Goal: Find contact information: Find contact information

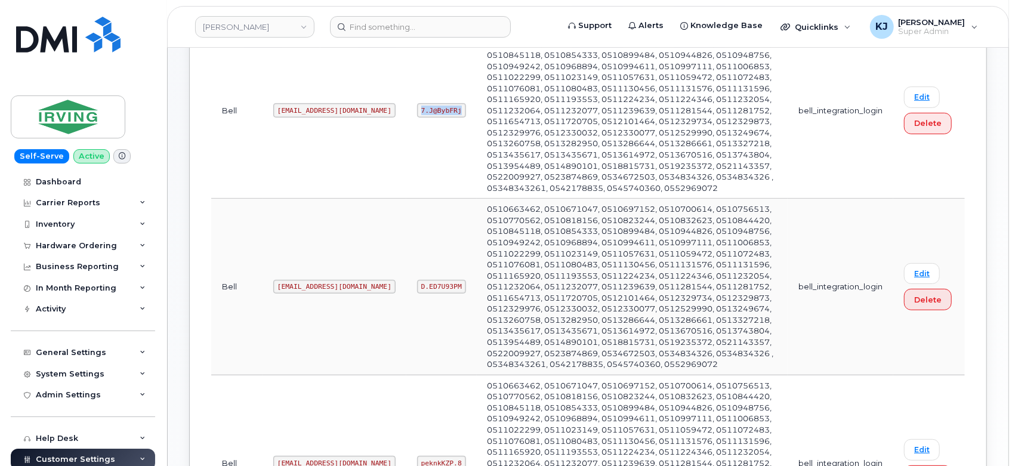
scroll to position [355, 0]
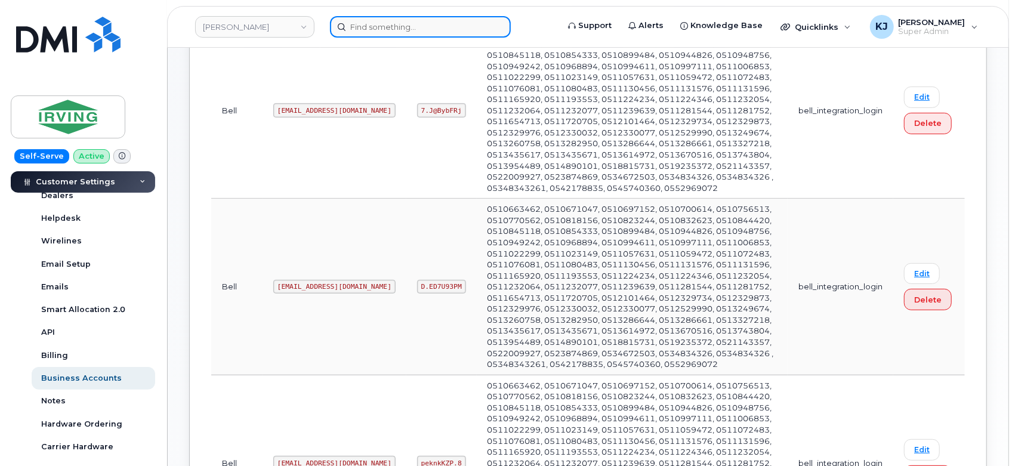
click at [377, 27] on input at bounding box center [420, 26] width 181 height 21
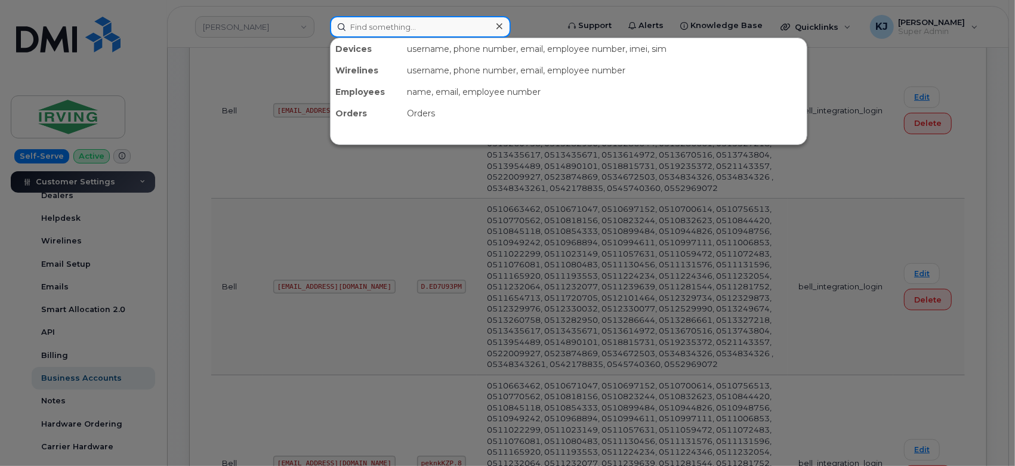
paste input "7808533854"
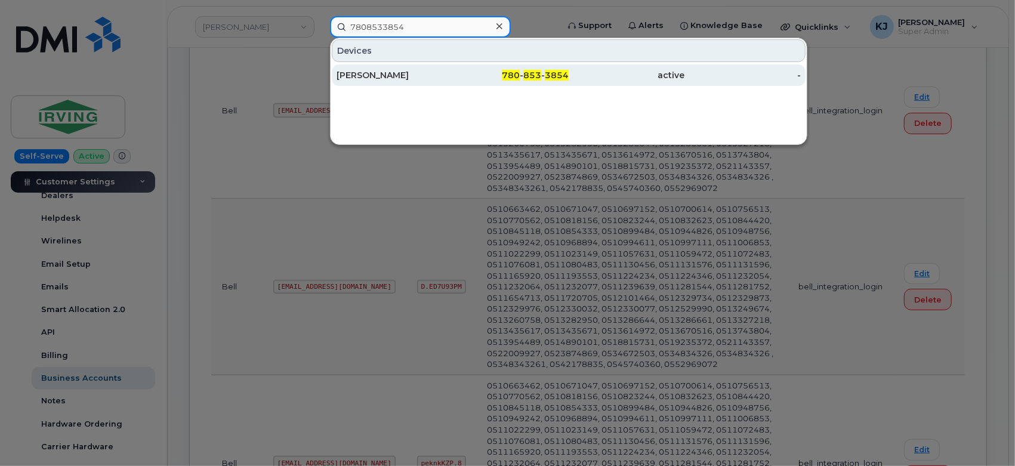
type input "7808533854"
click at [453, 81] on div "Doug Pieper" at bounding box center [511, 74] width 116 height 21
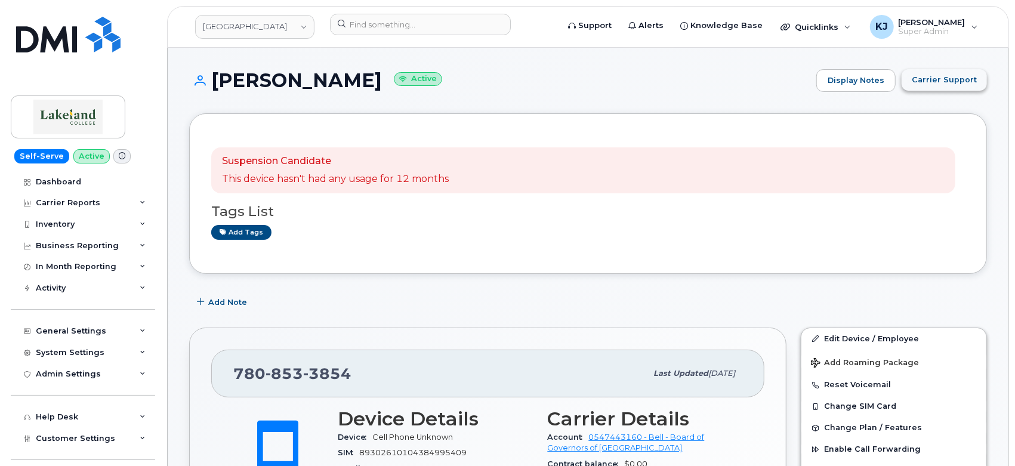
click at [960, 75] on span "Carrier Support" at bounding box center [944, 79] width 65 height 11
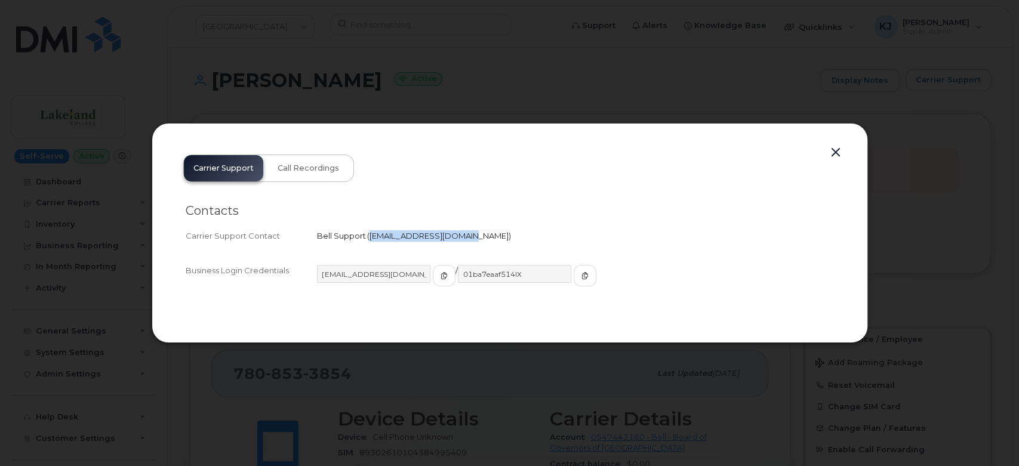
drag, startPoint x: 368, startPoint y: 236, endPoint x: 455, endPoint y: 238, distance: 87.7
click at [455, 238] on span "corpclientcare@bell.ca" at bounding box center [438, 236] width 139 height 10
copy span "corpclientcare@bell.ca"
click at [838, 148] on button "button" at bounding box center [836, 152] width 18 height 17
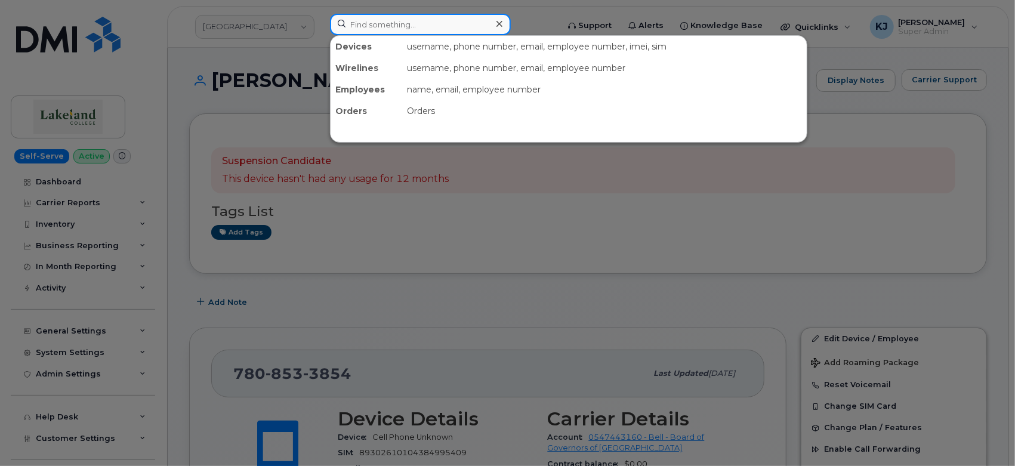
click at [400, 31] on input at bounding box center [420, 24] width 181 height 21
paste input "4168842973"
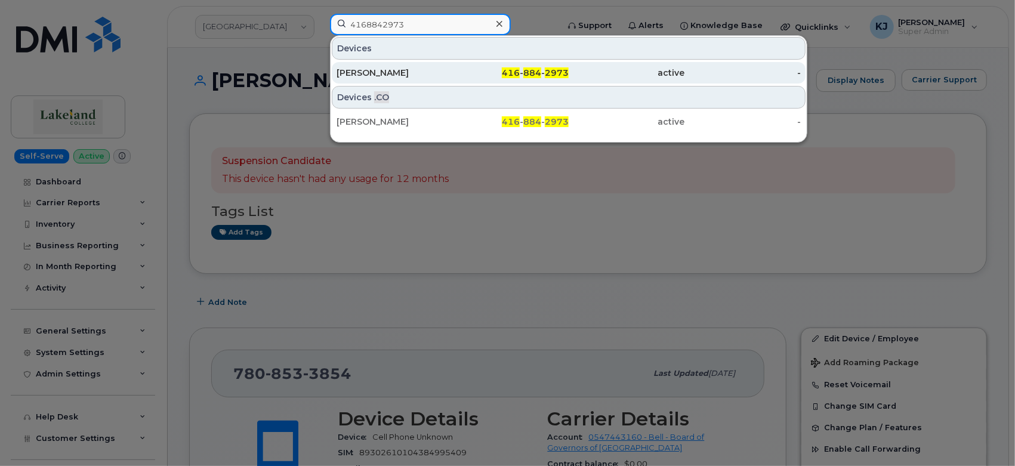
type input "4168842973"
click at [401, 72] on div "Gagandeep Singh Sodi" at bounding box center [395, 73] width 116 height 12
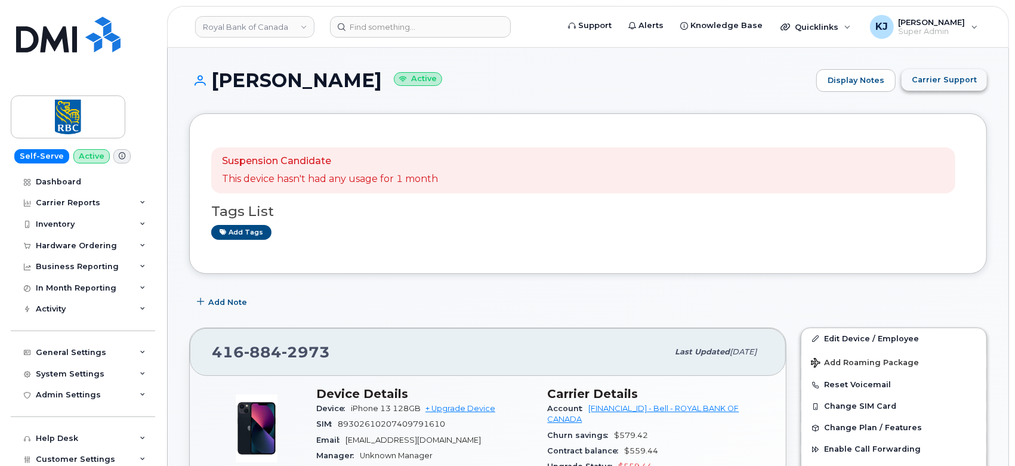
click at [927, 82] on span "Carrier Support" at bounding box center [944, 79] width 65 height 11
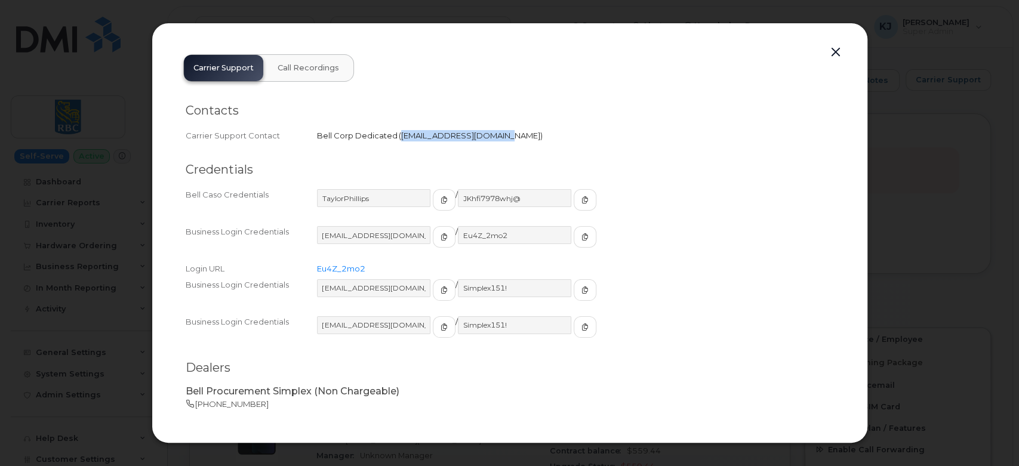
drag, startPoint x: 399, startPoint y: 134, endPoint x: 496, endPoint y: 133, distance: 96.7
click at [496, 133] on span "[EMAIL_ADDRESS][DOMAIN_NAME]" at bounding box center [470, 136] width 139 height 10
copy span "[EMAIL_ADDRESS][DOMAIN_NAME]"
copy span "wirelessbbmcare@bell.ca"
drag, startPoint x: 836, startPoint y: 56, endPoint x: 793, endPoint y: 57, distance: 43.0
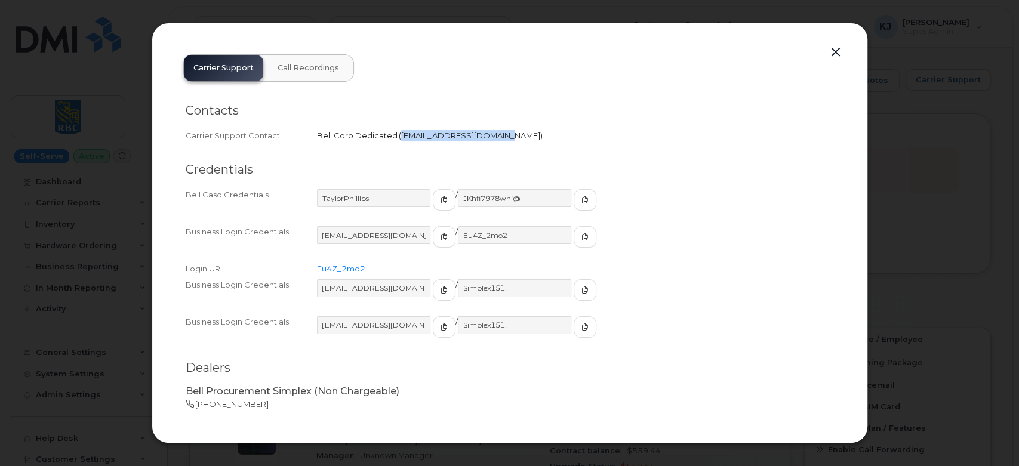
click at [836, 56] on button "button" at bounding box center [836, 52] width 18 height 17
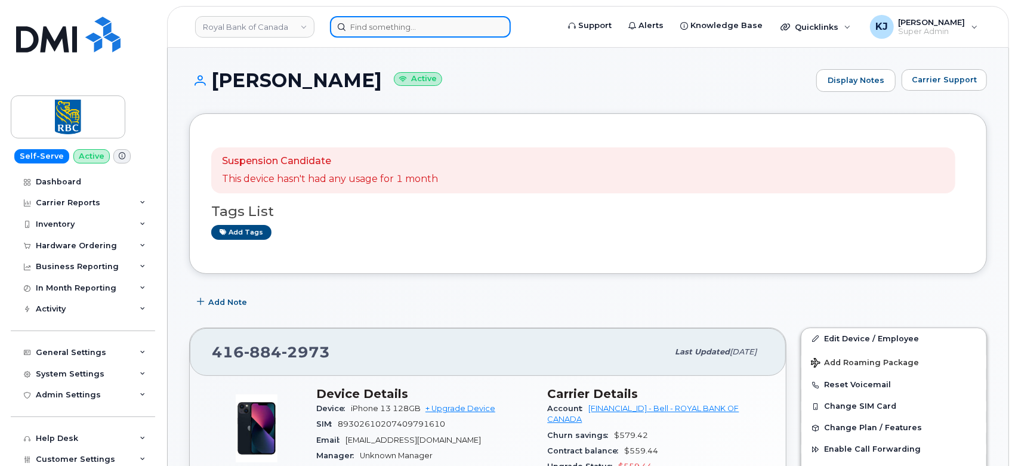
click at [444, 28] on input at bounding box center [420, 26] width 181 height 21
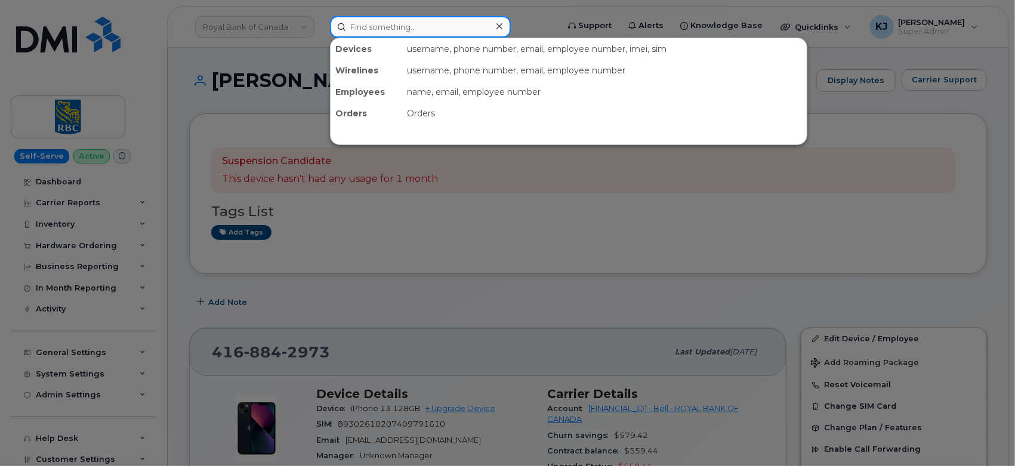
paste input "9022331974"
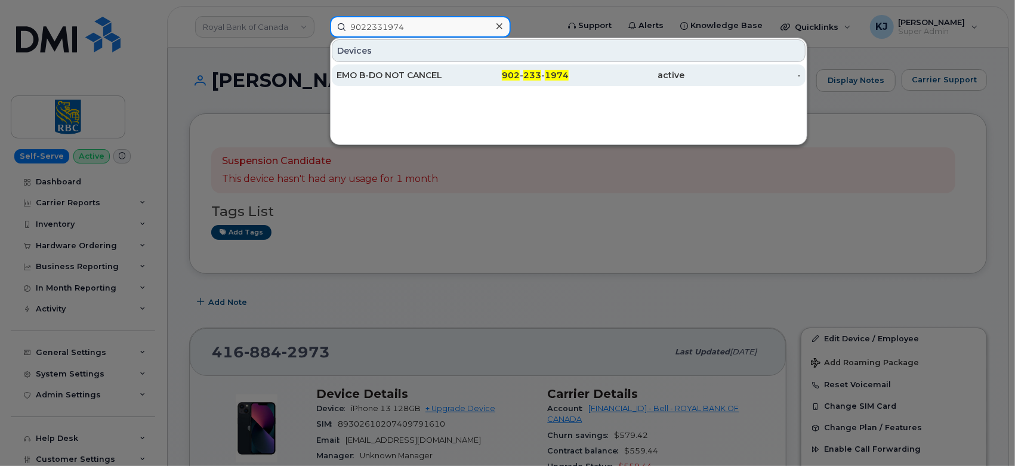
type input "9022331974"
click at [453, 67] on div "EMO B-DO NOT CANCEL" at bounding box center [511, 74] width 116 height 21
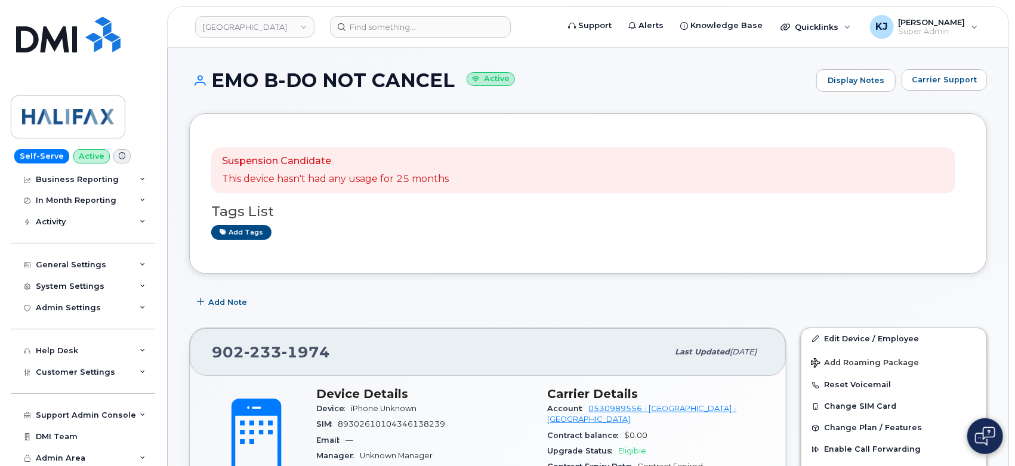
scroll to position [68, 0]
click at [69, 376] on div "Customer Settings" at bounding box center [83, 370] width 144 height 21
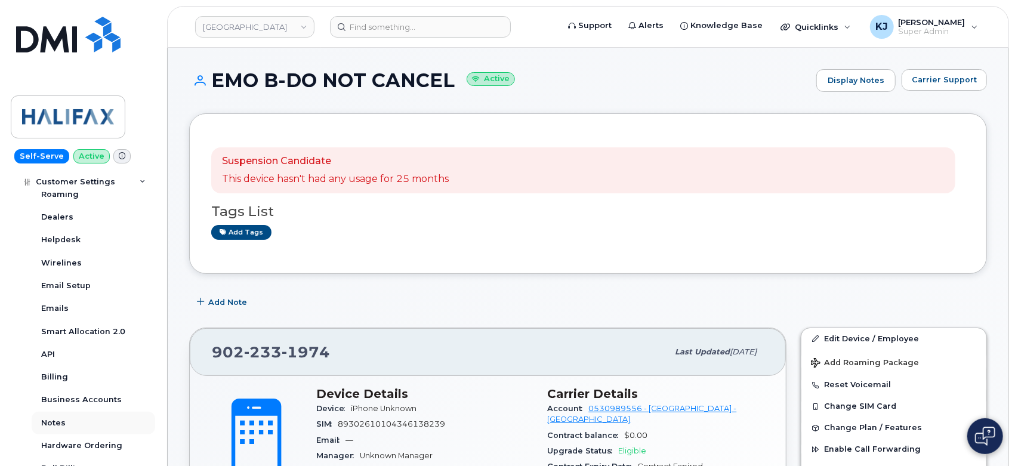
scroll to position [334, 0]
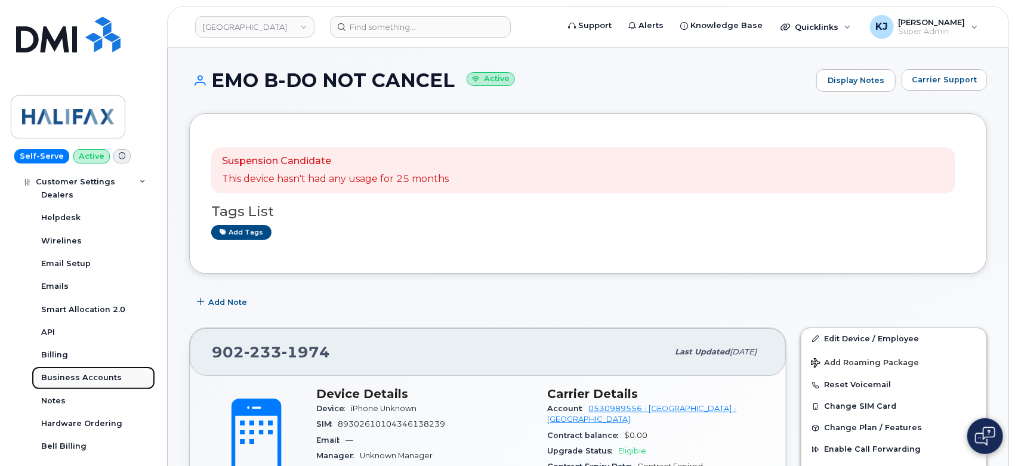
click at [74, 380] on div "Business Accounts" at bounding box center [81, 377] width 81 height 11
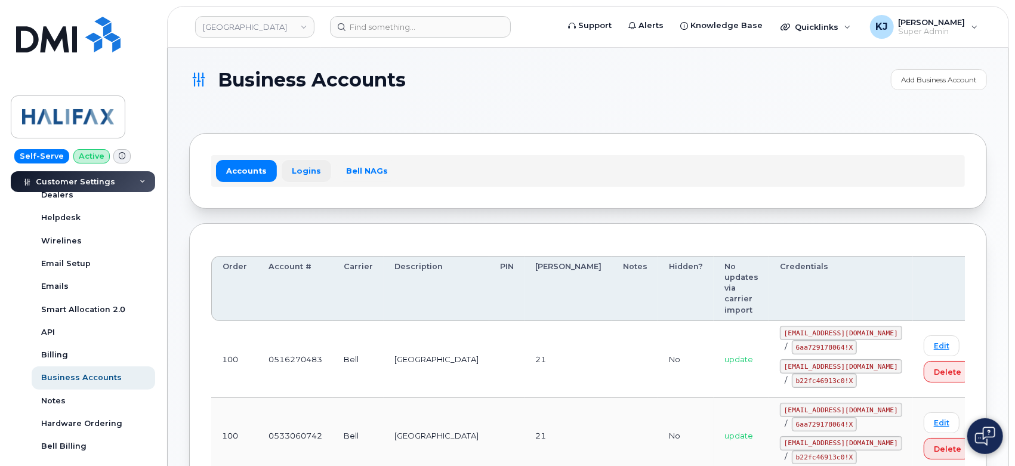
click at [306, 174] on link "Logins" at bounding box center [307, 170] width 50 height 21
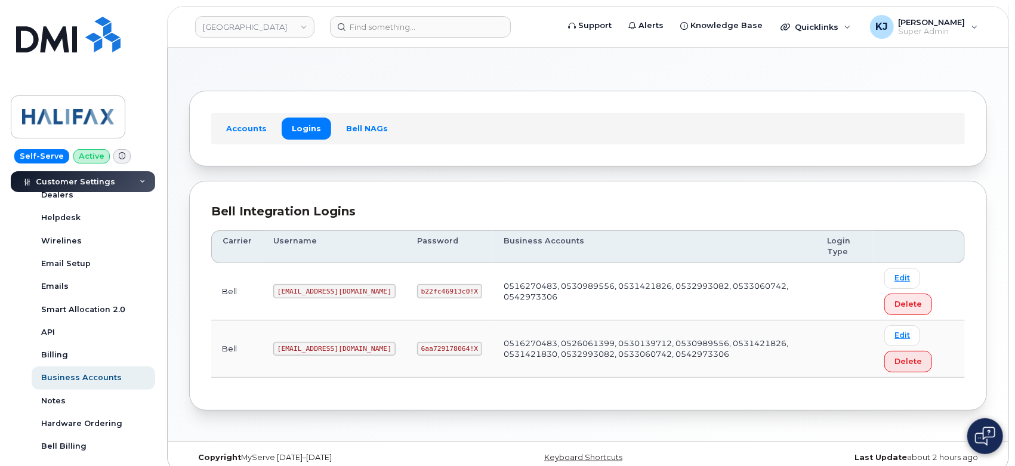
scroll to position [54, 0]
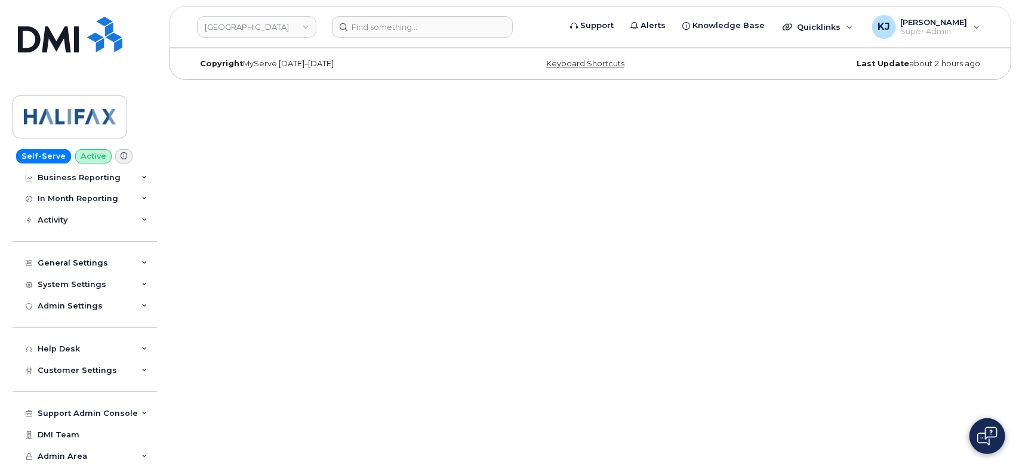
scroll to position [68, 0]
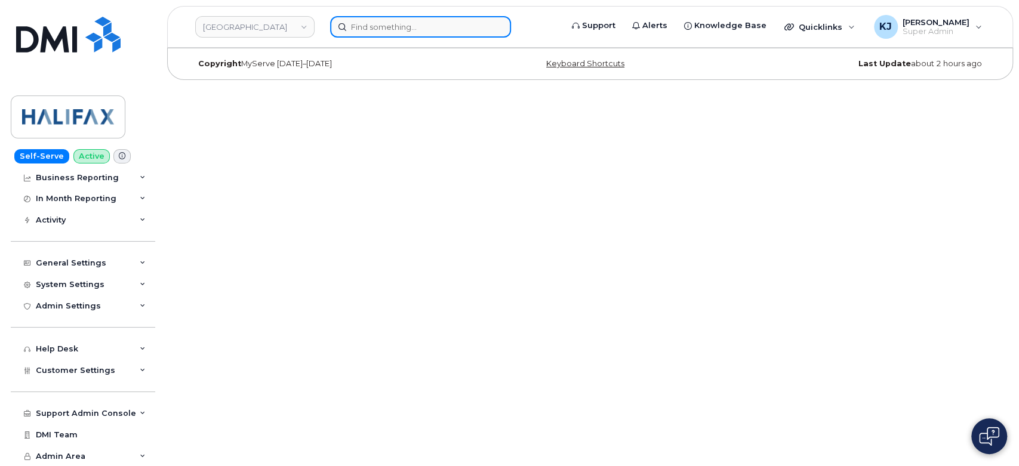
click at [396, 32] on input at bounding box center [420, 26] width 181 height 21
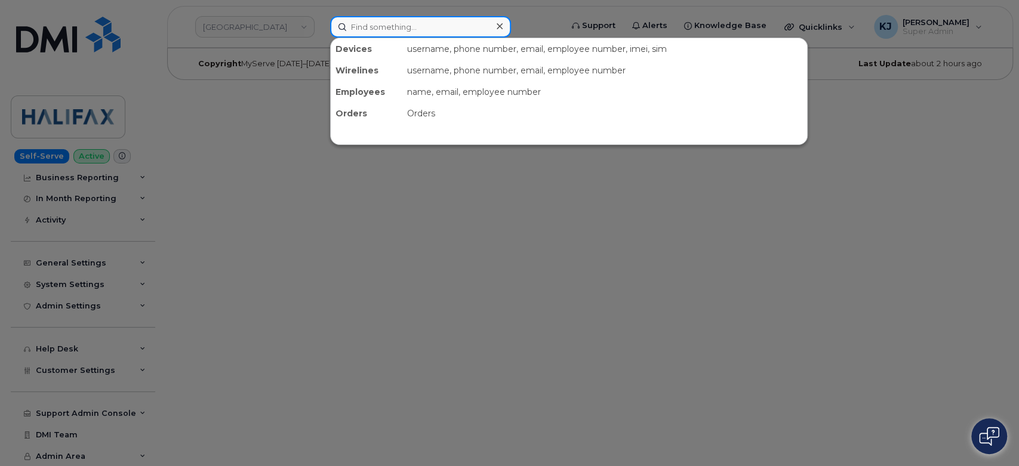
paste input "9022331974"
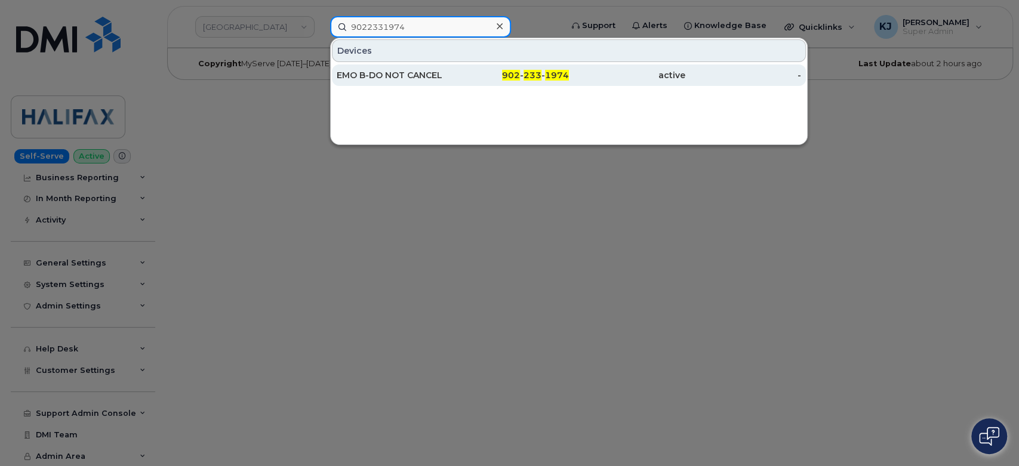
type input "9022331974"
click at [480, 73] on div "902 - 233 - 1974" at bounding box center [511, 75] width 116 height 12
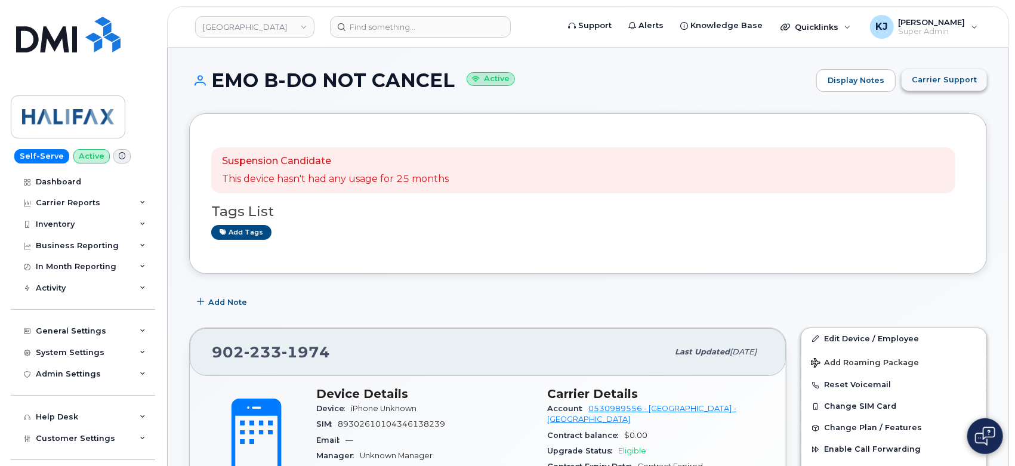
click at [942, 79] on span "Carrier Support" at bounding box center [944, 79] width 65 height 11
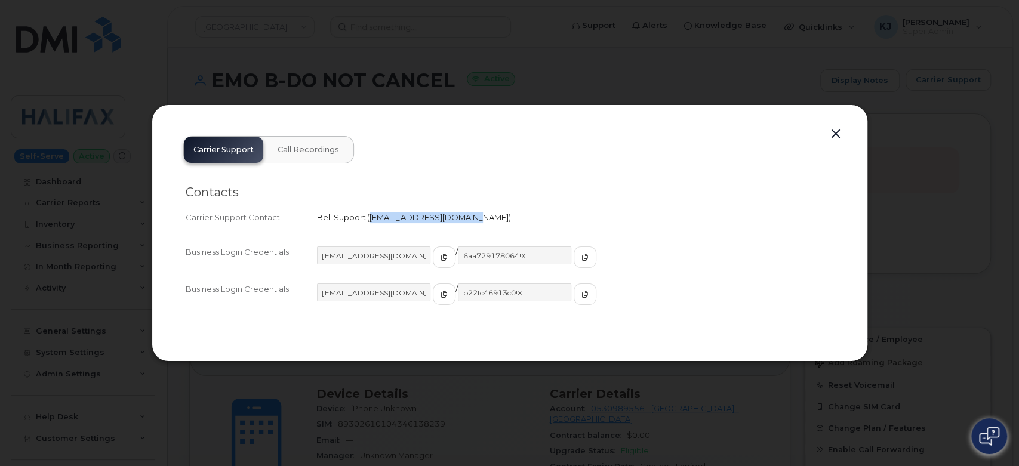
drag, startPoint x: 370, startPoint y: 217, endPoint x: 467, endPoint y: 220, distance: 96.7
click at [467, 220] on span "[EMAIL_ADDRESS][DOMAIN_NAME]" at bounding box center [438, 217] width 139 height 10
copy span "[EMAIL_ADDRESS][DOMAIN_NAME]"
click at [206, 61] on div at bounding box center [509, 233] width 1019 height 466
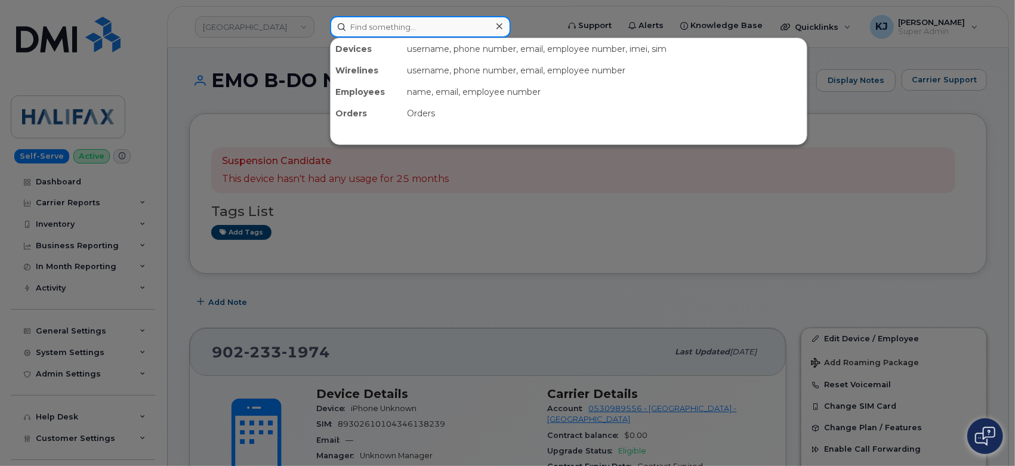
click at [416, 27] on input at bounding box center [420, 26] width 181 height 21
paste input "9022331939"
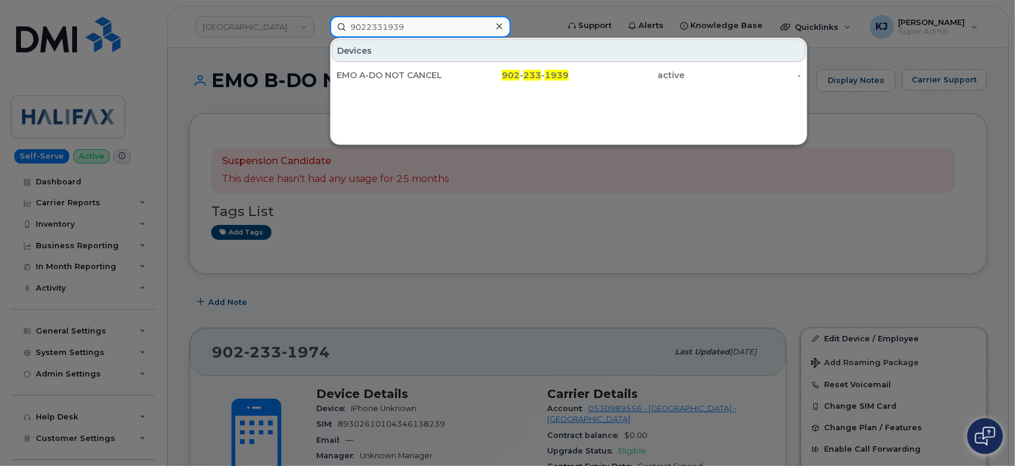
type input "9022331939"
click at [448, 74] on div "EMO A-DO NOT CANCEL" at bounding box center [395, 75] width 116 height 12
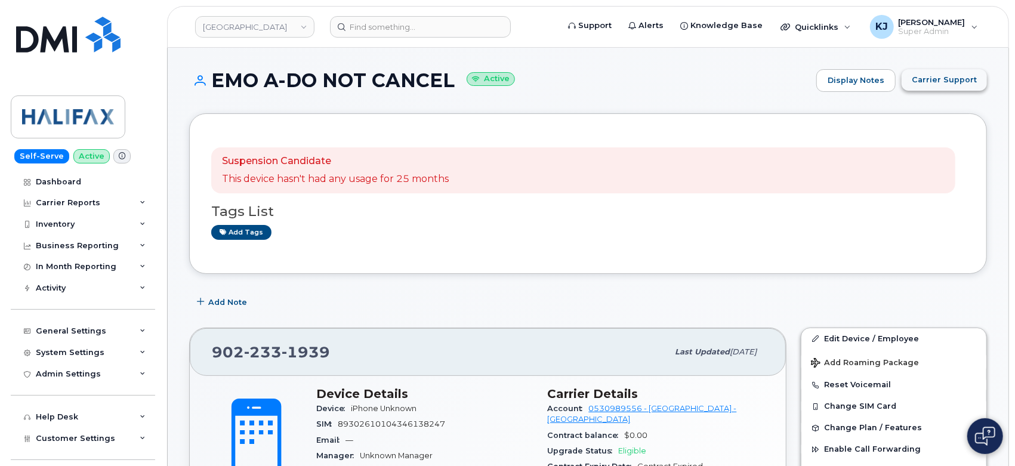
click at [946, 84] on span "Carrier Support" at bounding box center [944, 79] width 65 height 11
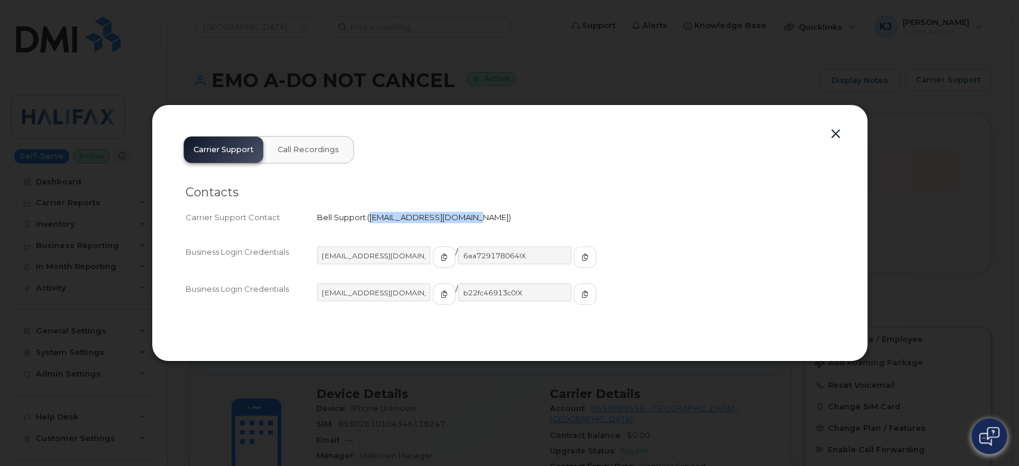
drag, startPoint x: 370, startPoint y: 217, endPoint x: 466, endPoint y: 221, distance: 96.2
click at [466, 221] on span "[EMAIL_ADDRESS][DOMAIN_NAME]" at bounding box center [438, 217] width 139 height 10
copy span "wirelessbbmcare@bell.ca"
click at [216, 95] on div at bounding box center [509, 233] width 1019 height 466
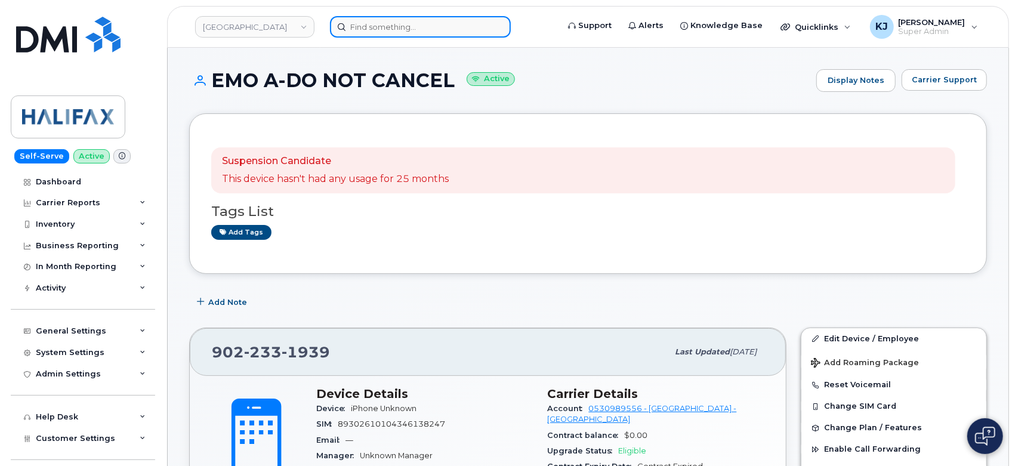
click at [385, 25] on input at bounding box center [420, 26] width 181 height 21
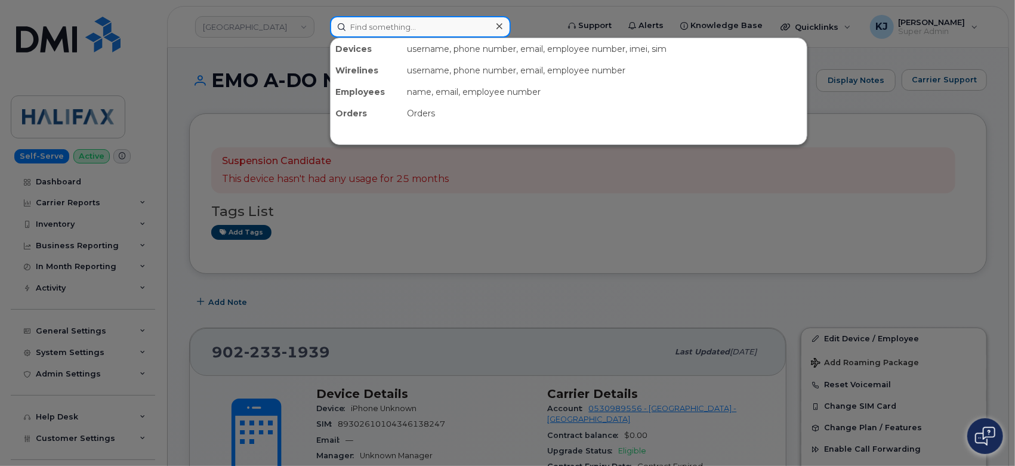
paste input "3065106295"
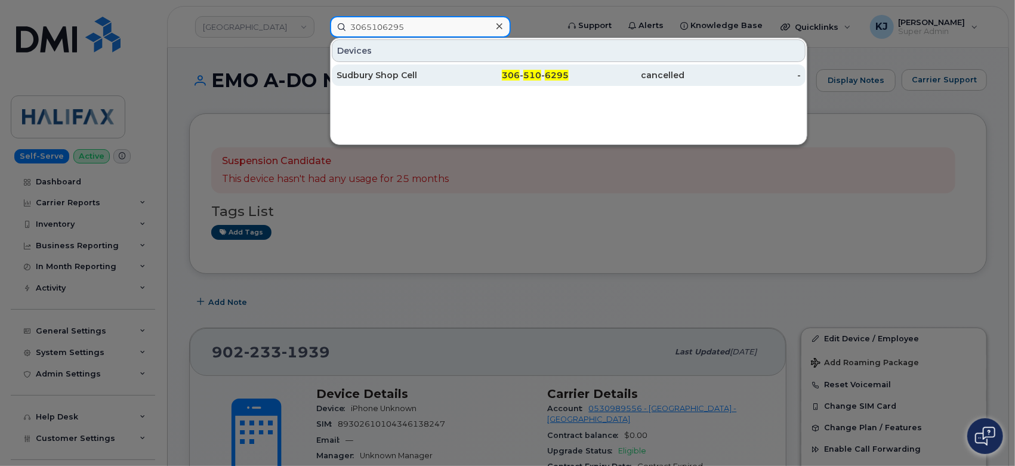
type input "3065106295"
click at [421, 78] on div "Sudbury Shop Cell" at bounding box center [395, 75] width 116 height 12
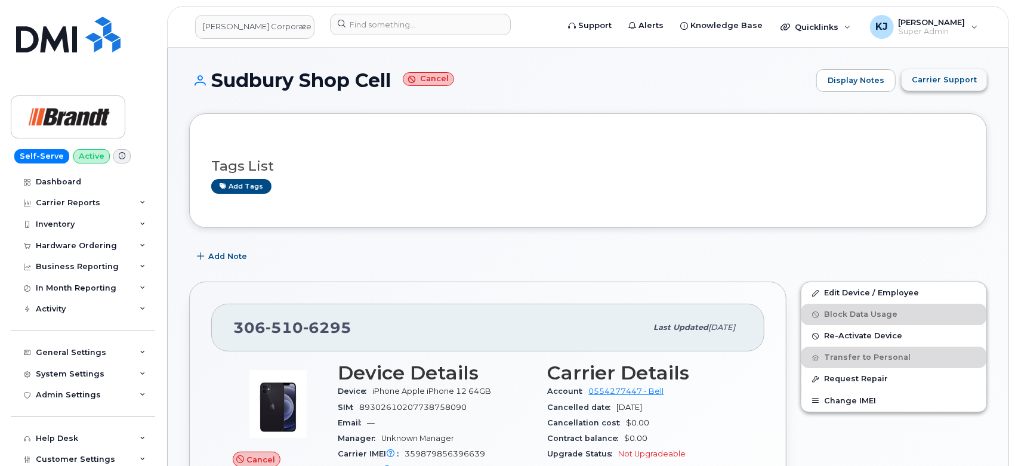
click at [957, 82] on span "Carrier Support" at bounding box center [944, 79] width 65 height 11
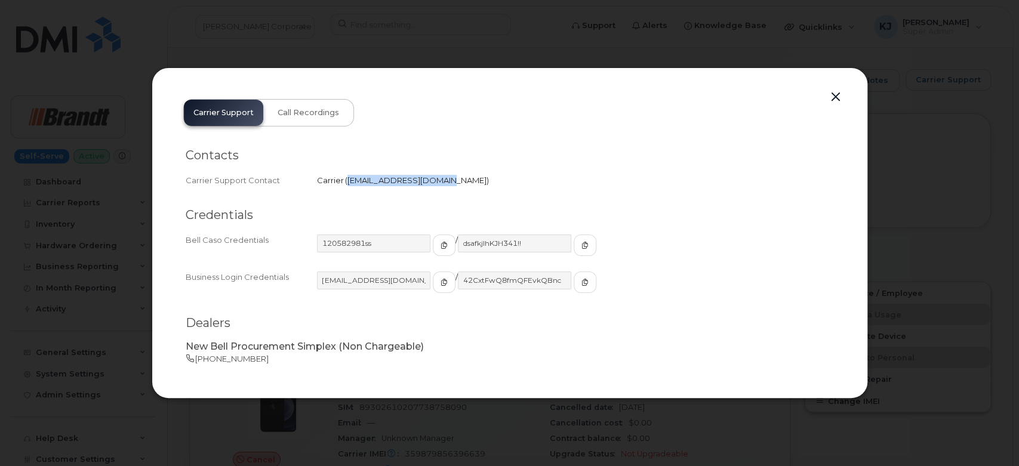
drag, startPoint x: 347, startPoint y: 181, endPoint x: 433, endPoint y: 185, distance: 86.0
click at [433, 185] on div "Carrier   corpclientcare@bell.ca" at bounding box center [575, 180] width 517 height 11
copy span "[EMAIL_ADDRESS][DOMAIN_NAME]"
click at [837, 99] on button "button" at bounding box center [836, 97] width 18 height 17
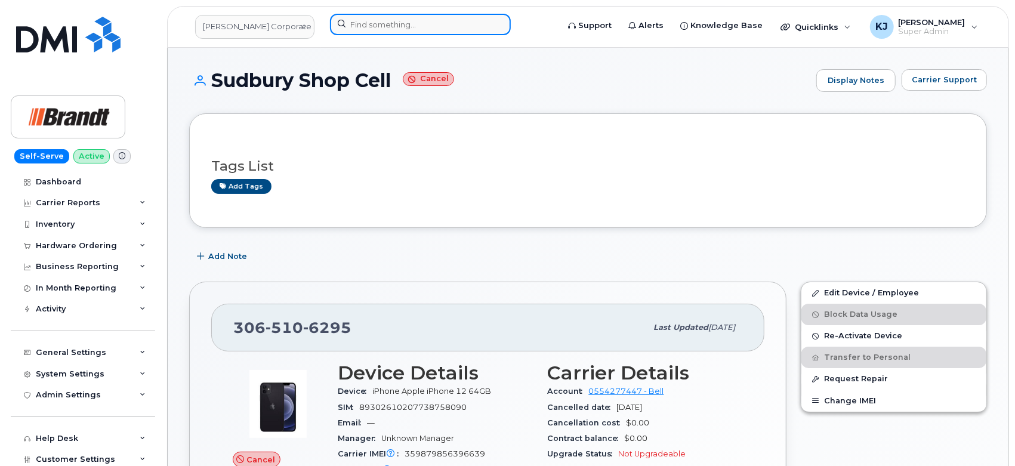
click at [463, 29] on input at bounding box center [420, 24] width 181 height 21
paste input "6729838047"
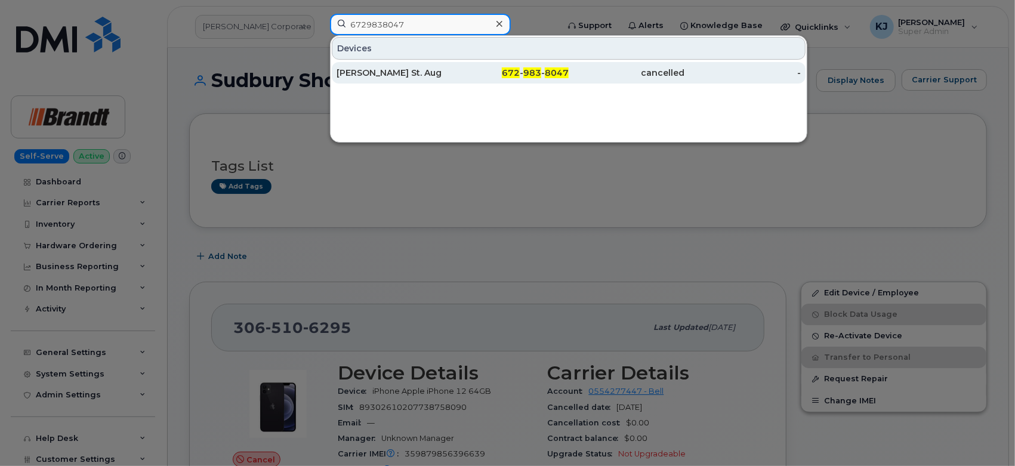
type input "6729838047"
click at [463, 72] on div "672 - 983 - 8047" at bounding box center [511, 73] width 116 height 12
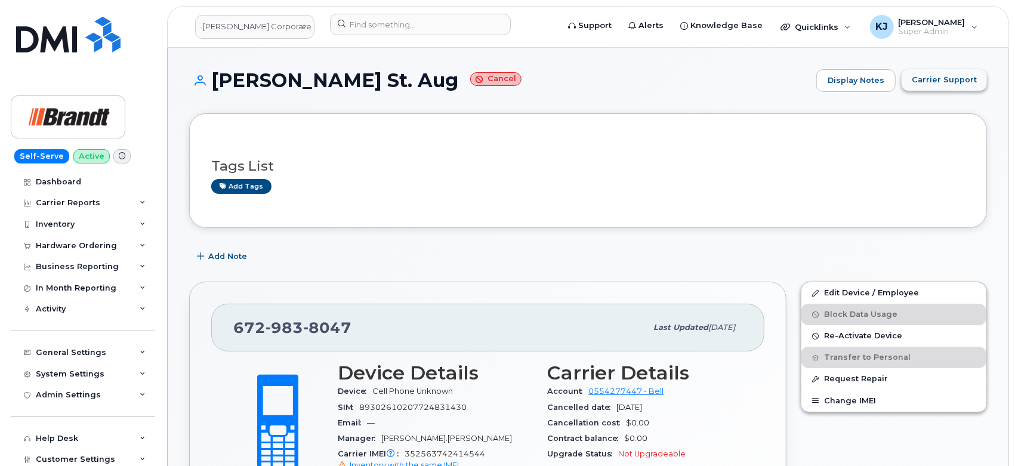
click at [945, 84] on span "Carrier Support" at bounding box center [944, 79] width 65 height 11
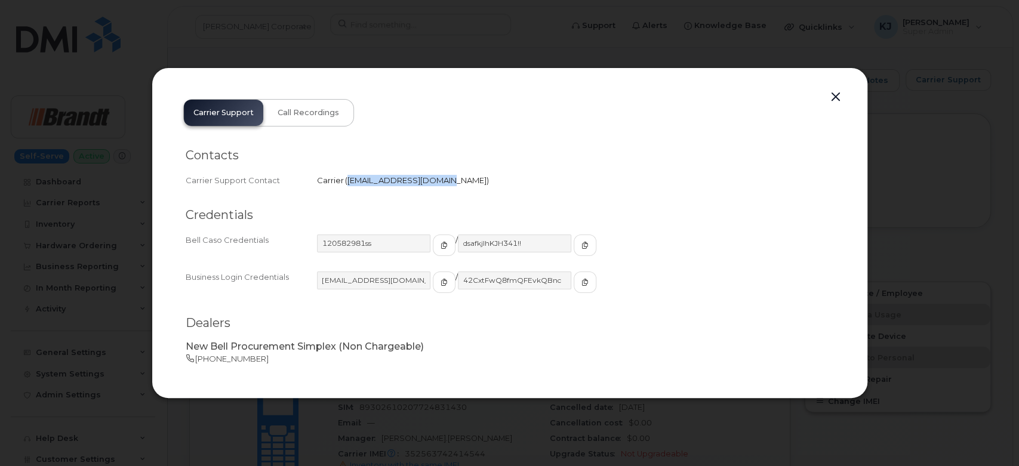
drag, startPoint x: 345, startPoint y: 179, endPoint x: 434, endPoint y: 190, distance: 89.6
click at [434, 198] on div "Contacts Carrier Support Contact Carrier   [EMAIL_ADDRESS][DOMAIN_NAME]" at bounding box center [510, 257] width 648 height 118
copy span "[EMAIL_ADDRESS][DOMAIN_NAME]"
click at [666, 27] on div at bounding box center [509, 233] width 1019 height 466
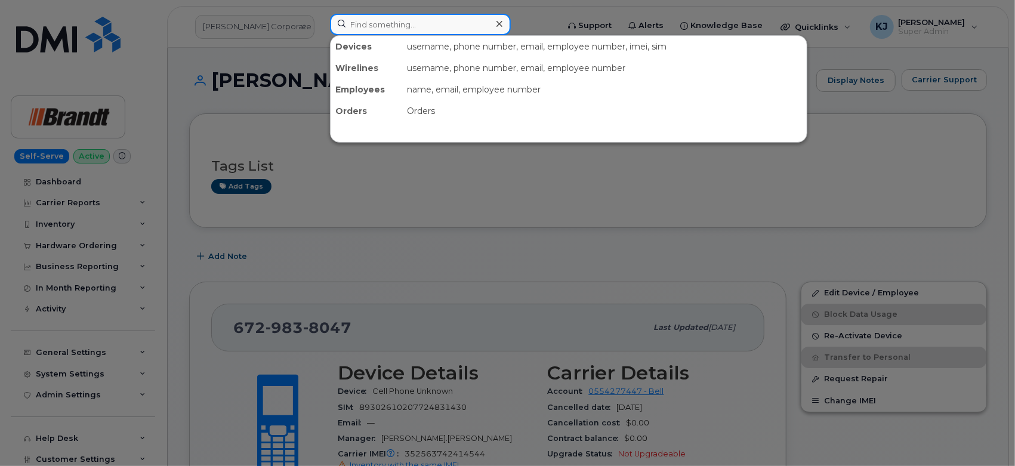
click at [458, 21] on input at bounding box center [420, 24] width 181 height 21
paste input "7809071486"
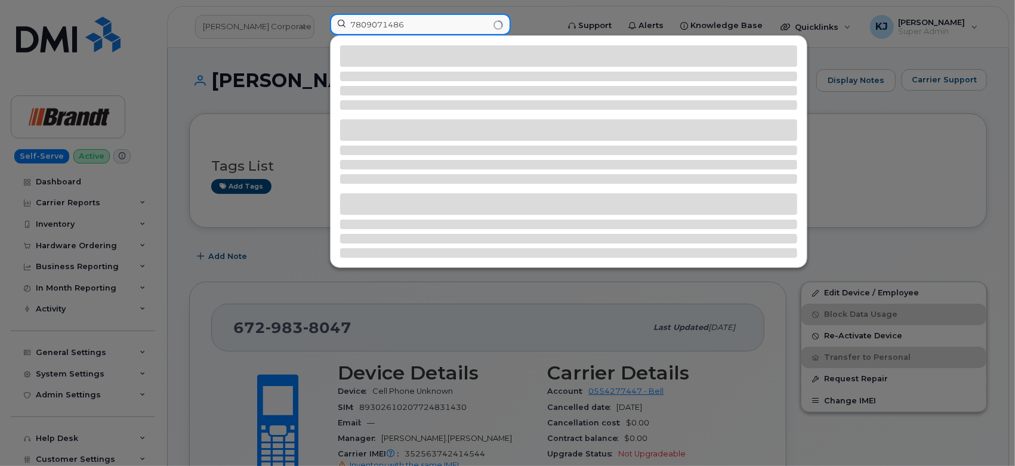
type input "7809071486"
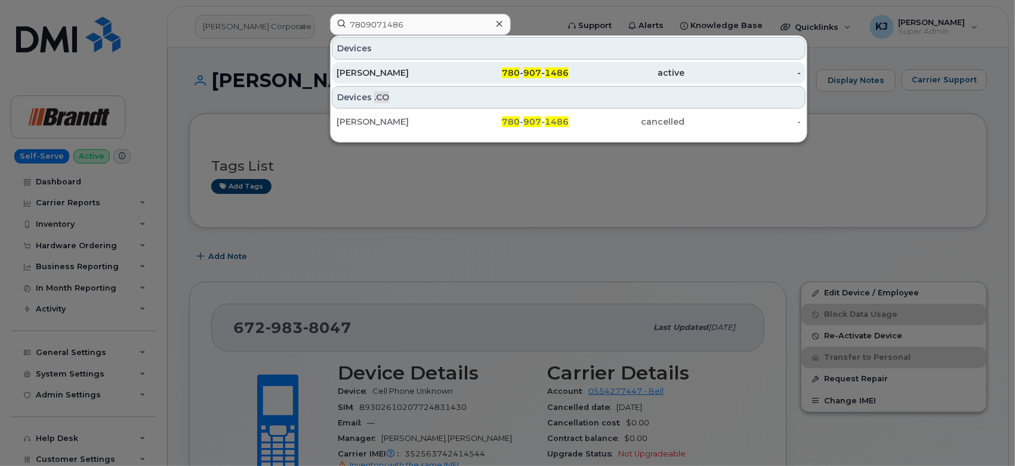
click at [491, 69] on div "780 - 907 - 1486" at bounding box center [511, 73] width 116 height 12
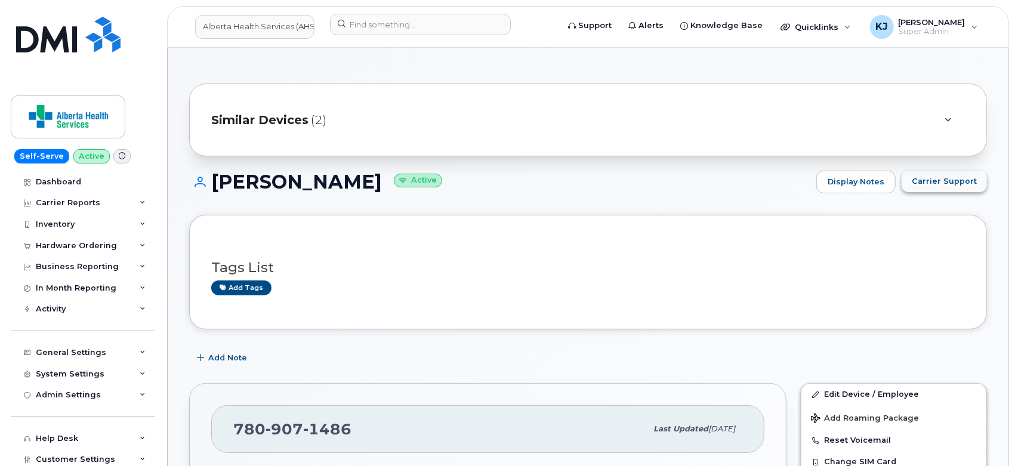
click at [945, 184] on span "Carrier Support" at bounding box center [944, 180] width 65 height 11
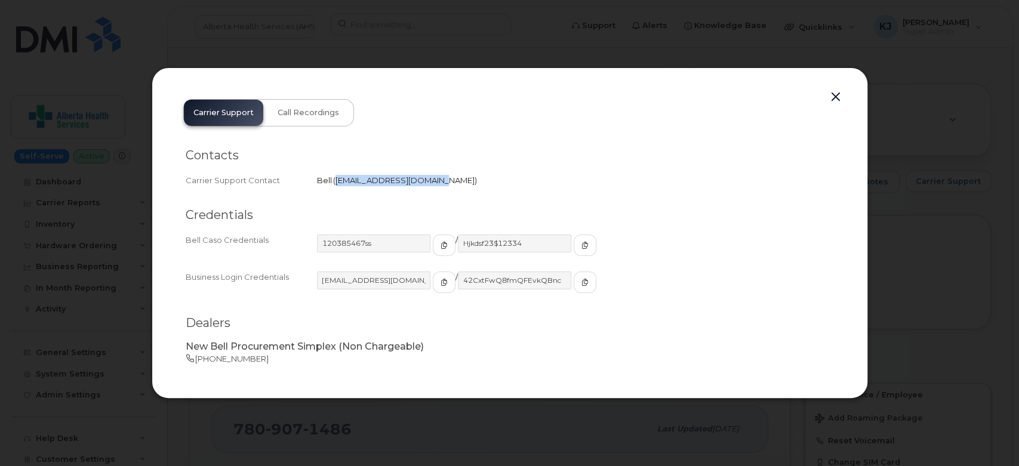
drag, startPoint x: 335, startPoint y: 180, endPoint x: 432, endPoint y: 183, distance: 96.7
click at [432, 183] on span "[EMAIL_ADDRESS][DOMAIN_NAME]" at bounding box center [404, 180] width 139 height 10
copy span "[EMAIL_ADDRESS][DOMAIN_NAME]"
click at [886, 56] on div at bounding box center [509, 233] width 1019 height 466
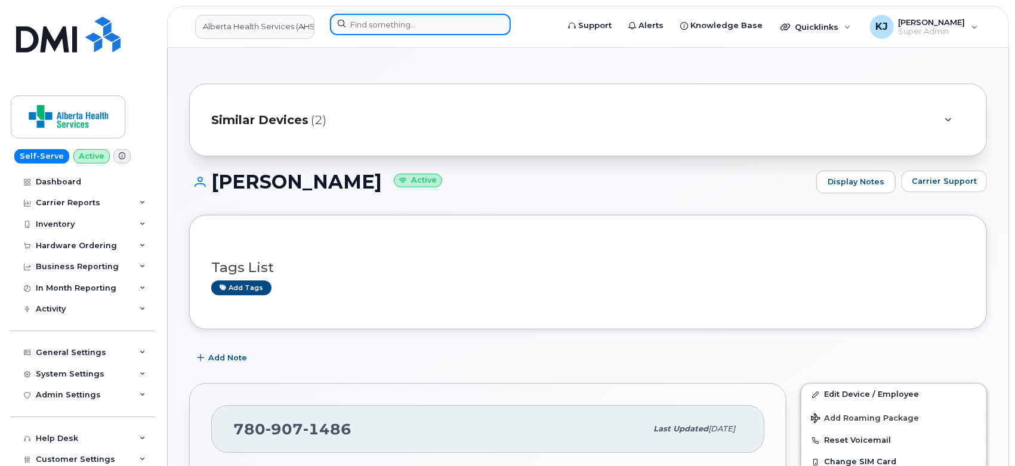
click at [405, 29] on input at bounding box center [420, 24] width 181 height 21
paste input "4038260766"
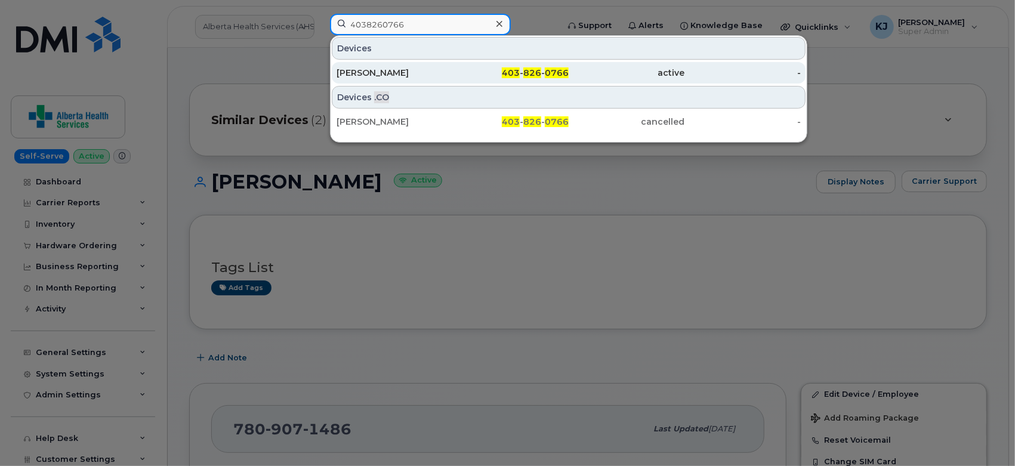
type input "4038260766"
click at [583, 76] on div "active" at bounding box center [627, 73] width 116 height 12
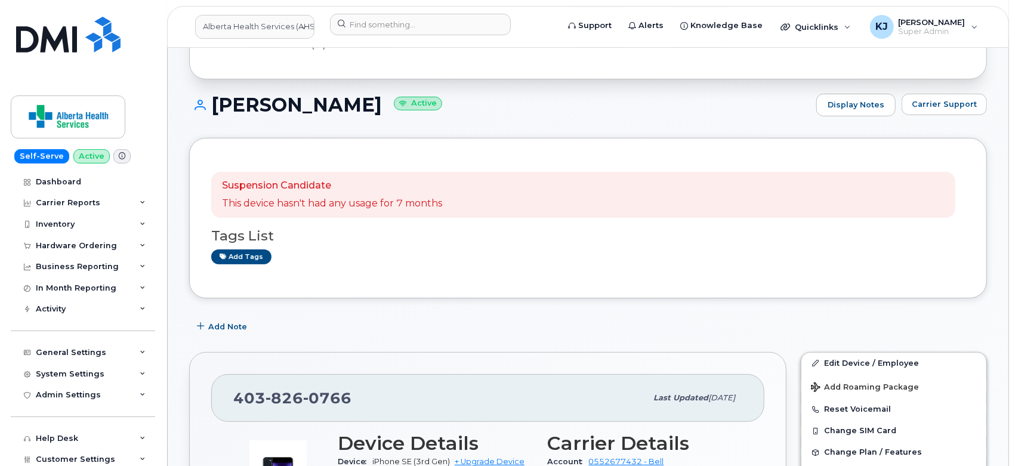
scroll to position [66, 0]
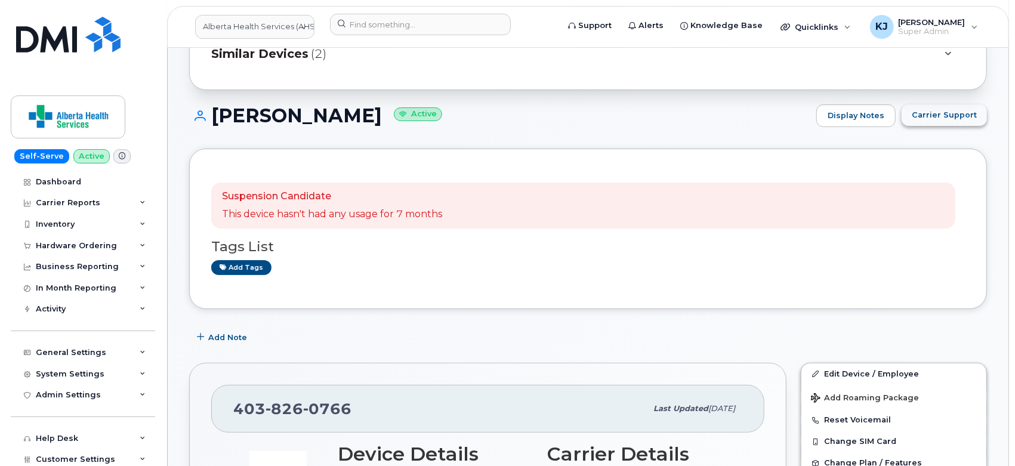
click at [934, 119] on span "Carrier Support" at bounding box center [944, 114] width 65 height 11
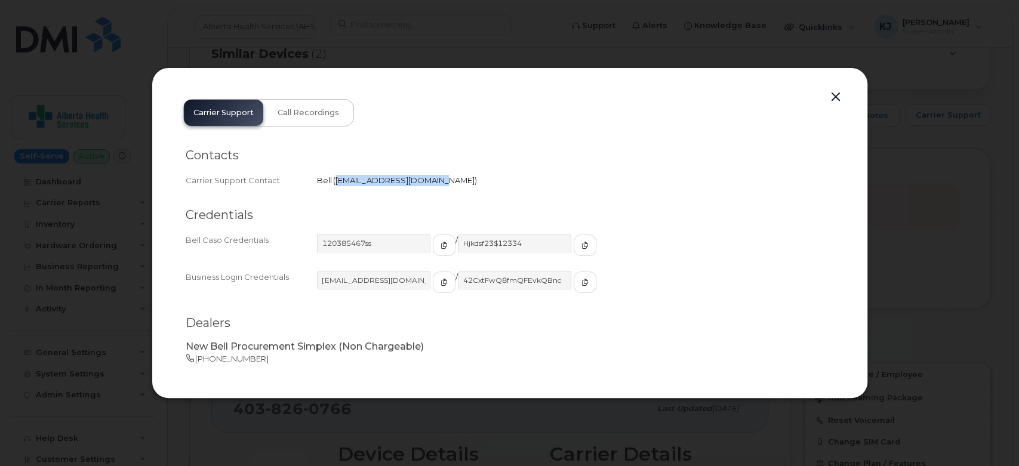
drag, startPoint x: 336, startPoint y: 178, endPoint x: 432, endPoint y: 187, distance: 96.5
click at [432, 187] on div "Carrier Support Contact Bell   wirelessbbmcare@bell.ca" at bounding box center [510, 180] width 648 height 16
copy span "wirelessbbmcare@bell.ca"
click at [833, 100] on button "button" at bounding box center [836, 97] width 18 height 17
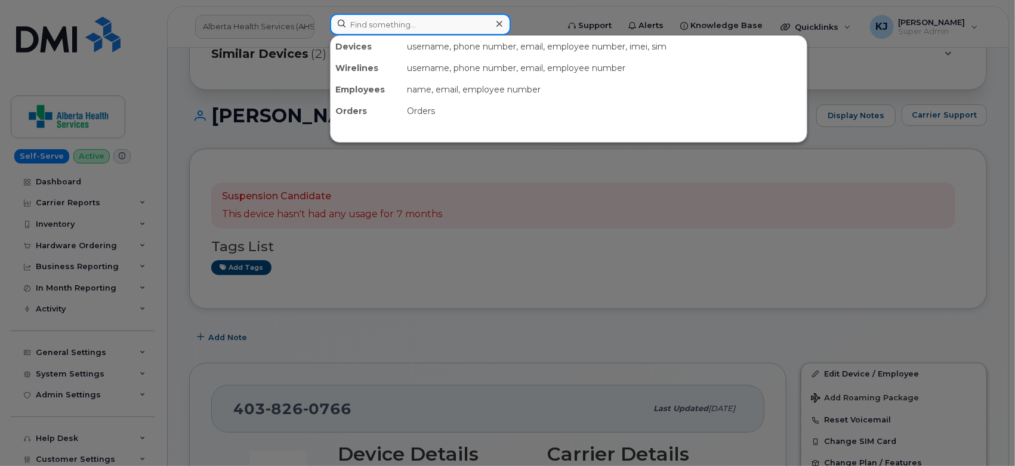
click at [392, 22] on input at bounding box center [420, 24] width 181 height 21
paste input "5874372691"
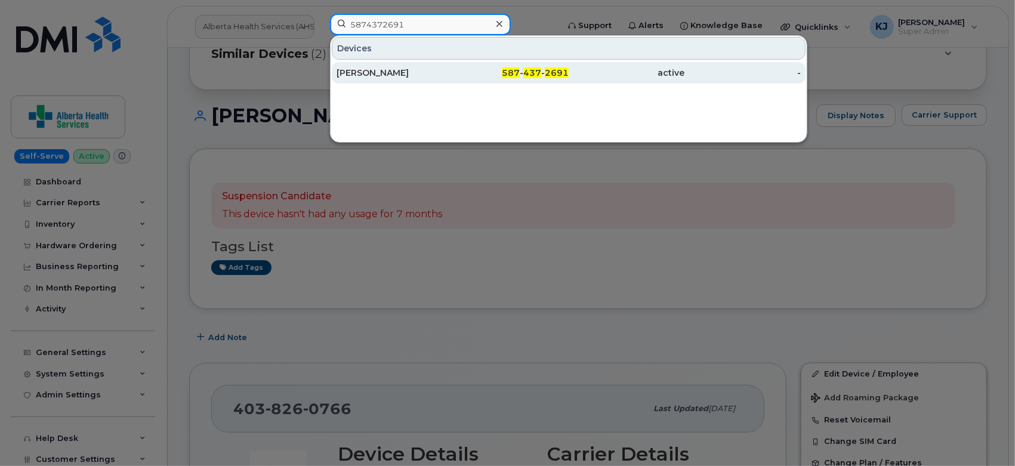
type input "5874372691"
click at [453, 80] on div "Xin Deng" at bounding box center [511, 72] width 116 height 21
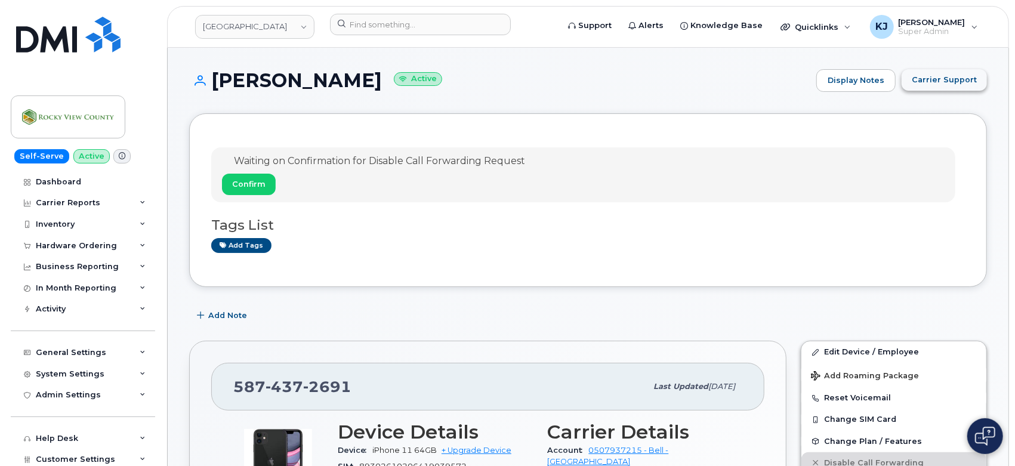
click at [950, 81] on span "Carrier Support" at bounding box center [944, 79] width 65 height 11
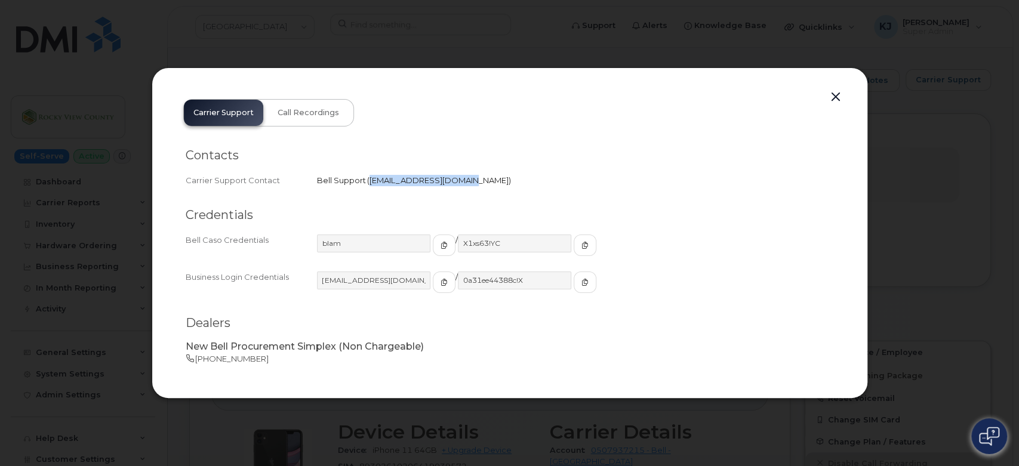
drag, startPoint x: 368, startPoint y: 178, endPoint x: 457, endPoint y: 188, distance: 88.8
click at [457, 188] on div "Carrier Support Contact Bell Support   corpclientcare@bell.ca" at bounding box center [510, 180] width 648 height 16
copy span "corpclientcare@bell.ca"
click at [797, 41] on div at bounding box center [509, 233] width 1019 height 466
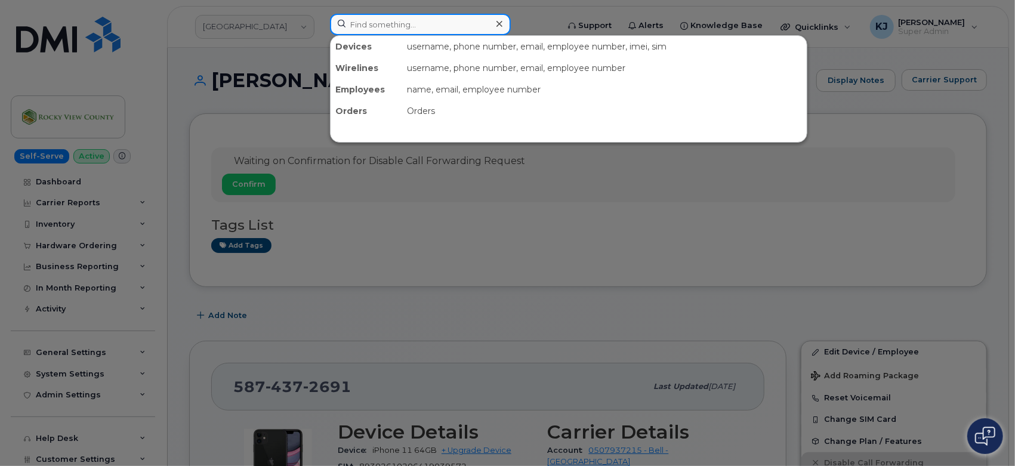
click at [409, 21] on input at bounding box center [420, 24] width 181 height 21
paste input "5874372691"
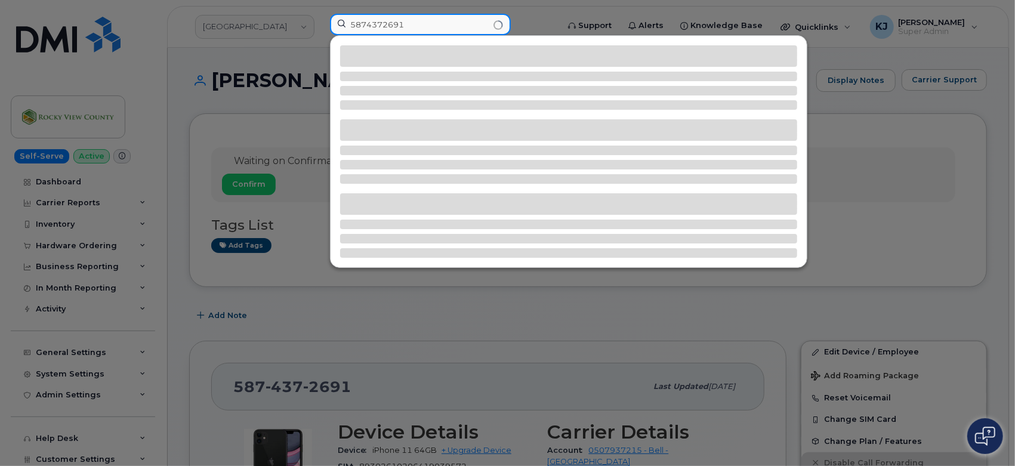
type input "5874372691"
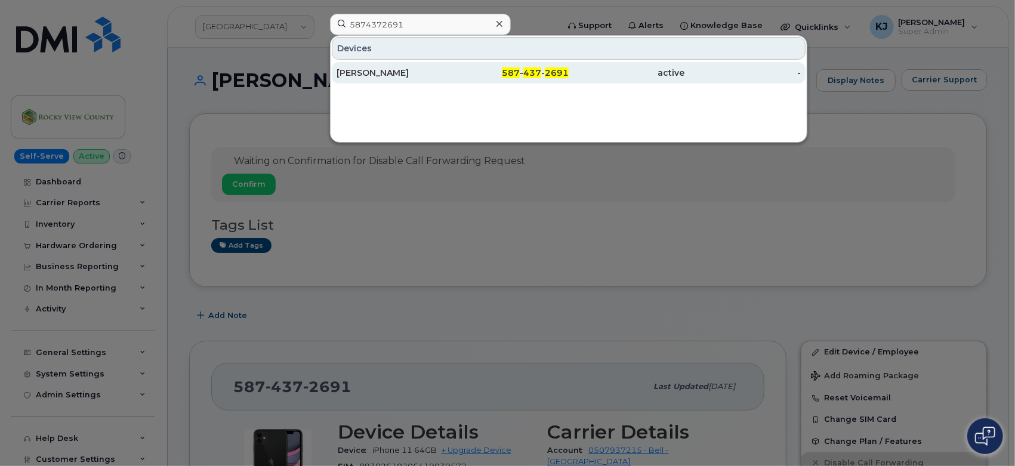
click at [440, 78] on div "Xin Deng" at bounding box center [395, 73] width 116 height 12
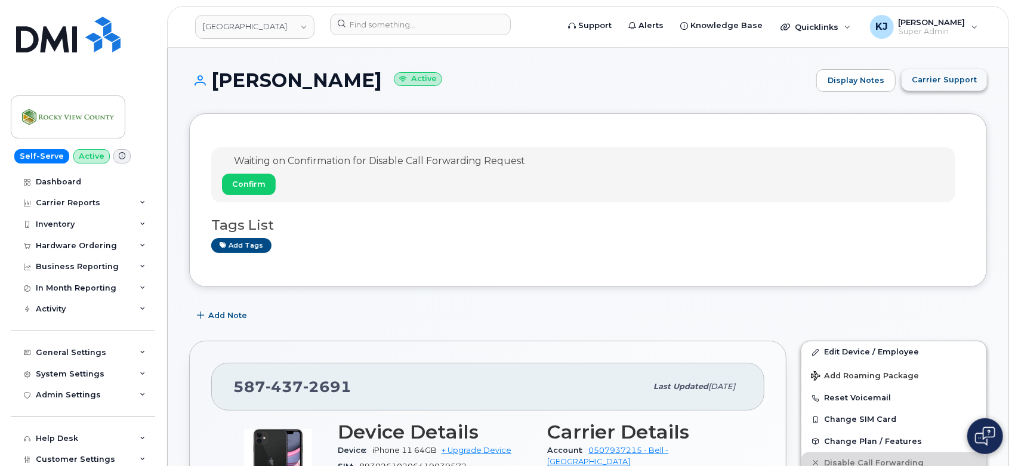
click at [963, 85] on span "Carrier Support" at bounding box center [944, 79] width 65 height 11
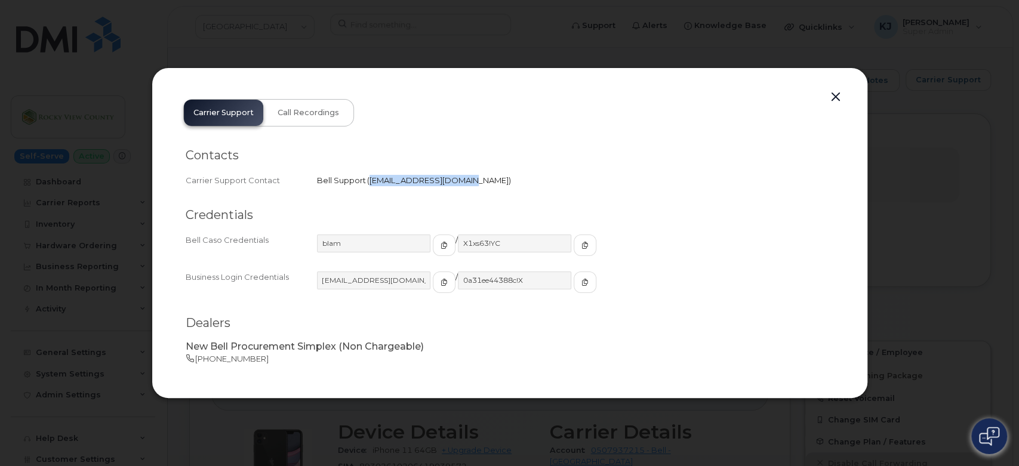
drag, startPoint x: 374, startPoint y: 180, endPoint x: 455, endPoint y: 185, distance: 80.7
click at [455, 185] on div "Bell Support   corpclientcare@bell.ca" at bounding box center [575, 180] width 517 height 11
copy span "corpclientcare@bell.ca"
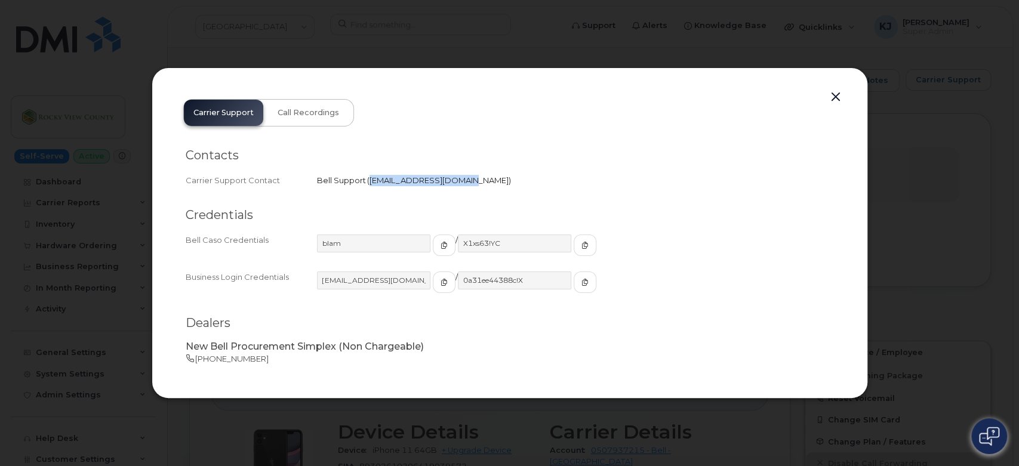
copy span "corpclientcare@bell.ca"
click at [275, 202] on div "Credentials Bell Caso Credentials blam / X1xs63!YC Business Login Credentials r…" at bounding box center [510, 257] width 648 height 118
drag, startPoint x: 371, startPoint y: 181, endPoint x: 415, endPoint y: 186, distance: 45.0
click at [418, 187] on div "Carrier Support Contact Bell Support   corpclientcare@bell.ca" at bounding box center [510, 180] width 648 height 16
drag, startPoint x: 368, startPoint y: 180, endPoint x: 402, endPoint y: 189, distance: 35.2
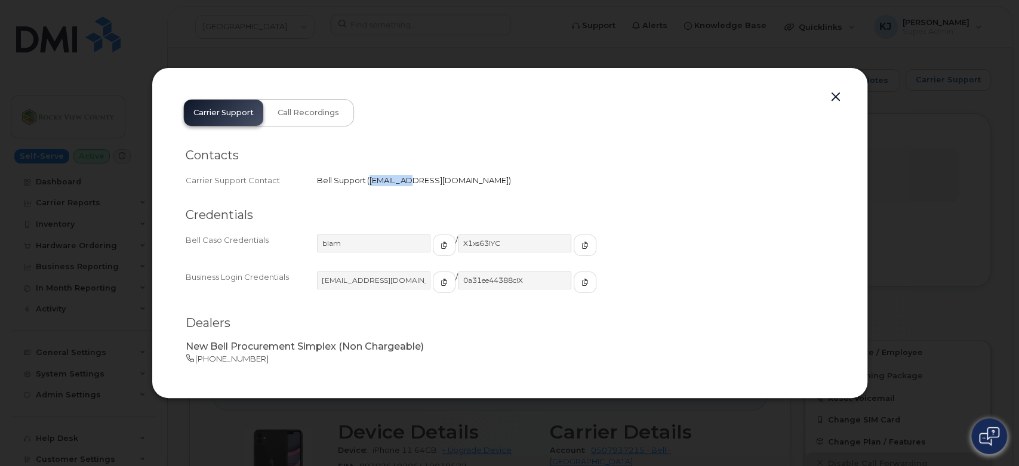
click at [402, 198] on div "Contacts Carrier Support Contact Bell Support   corpclientcare@bell.ca" at bounding box center [510, 257] width 648 height 118
click at [835, 95] on button "button" at bounding box center [836, 97] width 18 height 17
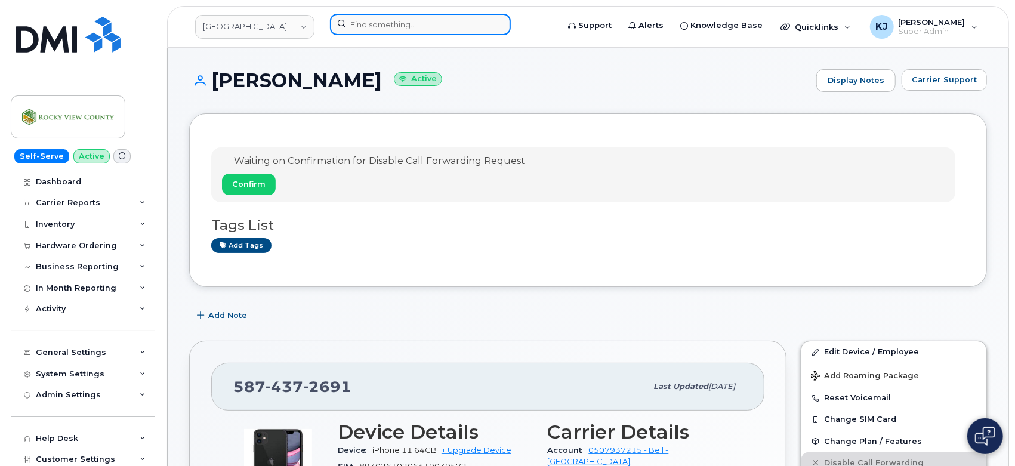
click at [437, 24] on input at bounding box center [420, 24] width 181 height 21
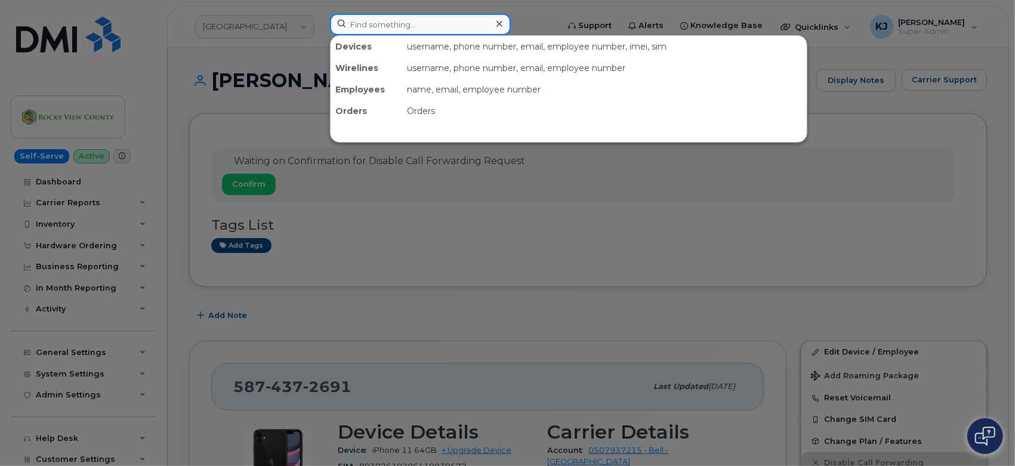
paste input "9059797125"
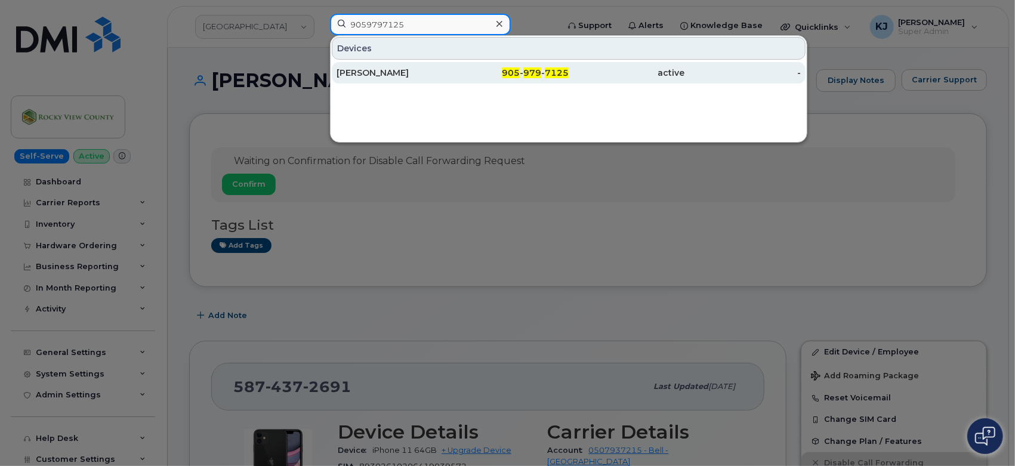
type input "9059797125"
click at [406, 76] on div "Alessia Ferrin" at bounding box center [395, 73] width 116 height 12
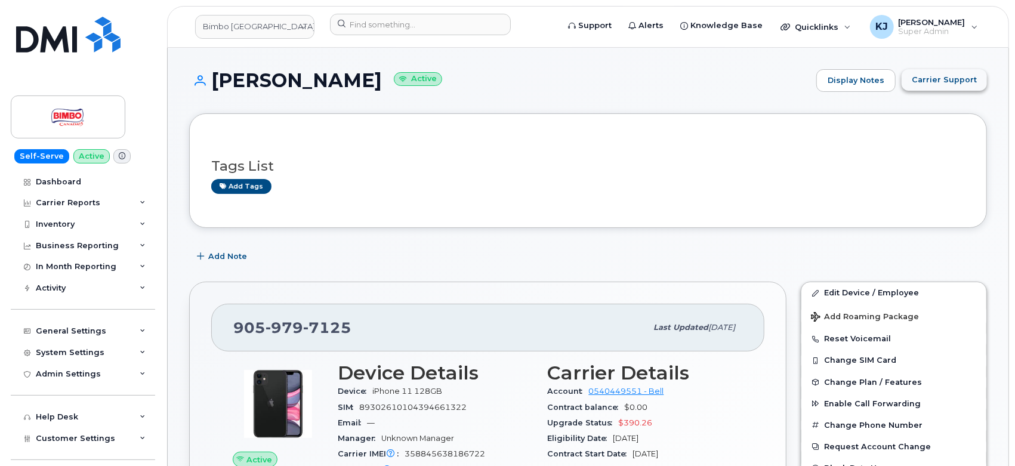
click at [926, 84] on span "Carrier Support" at bounding box center [944, 79] width 65 height 11
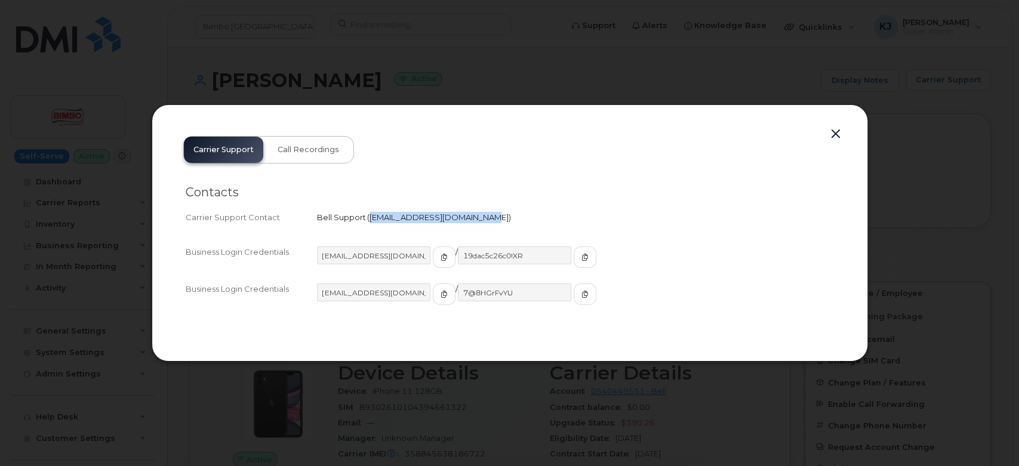
drag, startPoint x: 370, startPoint y: 217, endPoint x: 470, endPoint y: 222, distance: 99.8
click at [470, 222] on div "Bell Support   [EMAIL_ADDRESS][DOMAIN_NAME]" at bounding box center [575, 217] width 517 height 11
copy span "[EMAIL_ADDRESS][DOMAIN_NAME]"
click at [335, 50] on div at bounding box center [509, 233] width 1019 height 466
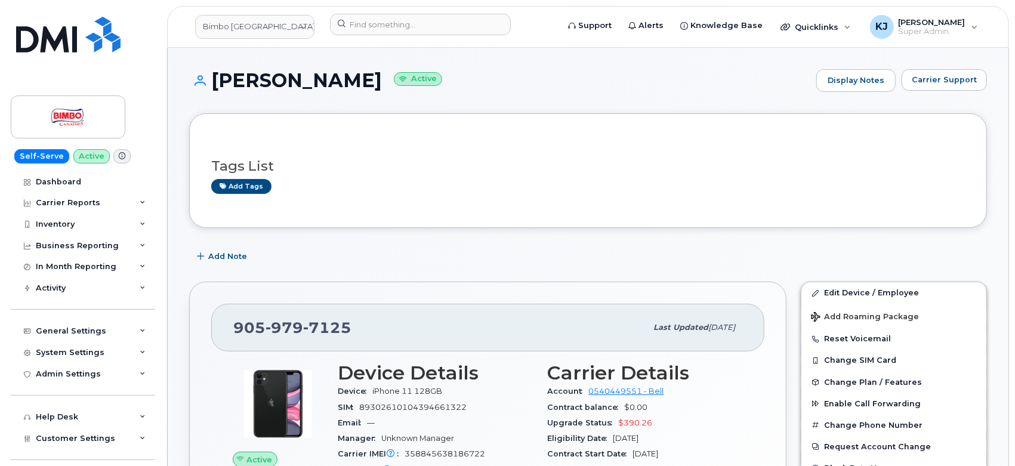
click at [354, 45] on header "Bimbo Canada (Canada Bread) Support Alerts Knowledge Base Quicklinks Suspend / …" at bounding box center [588, 27] width 842 height 42
click at [373, 26] on input at bounding box center [420, 24] width 181 height 21
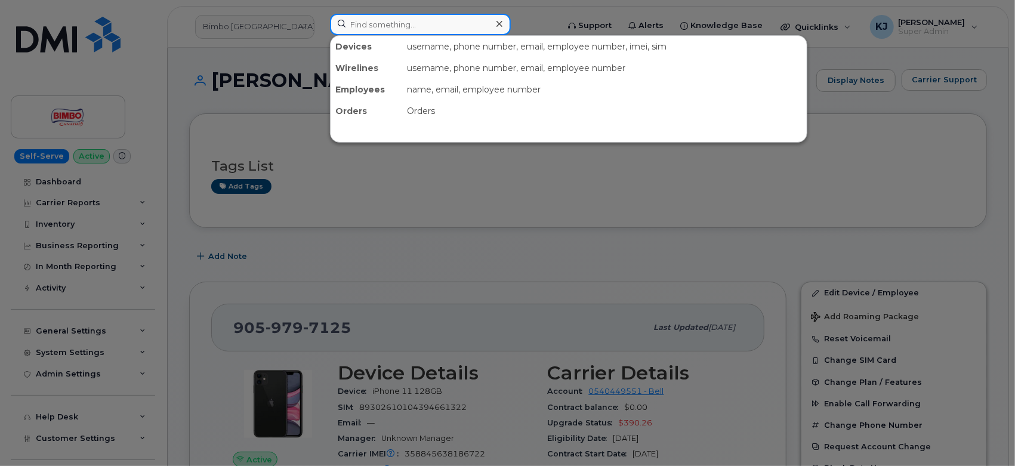
paste input "4313716000"
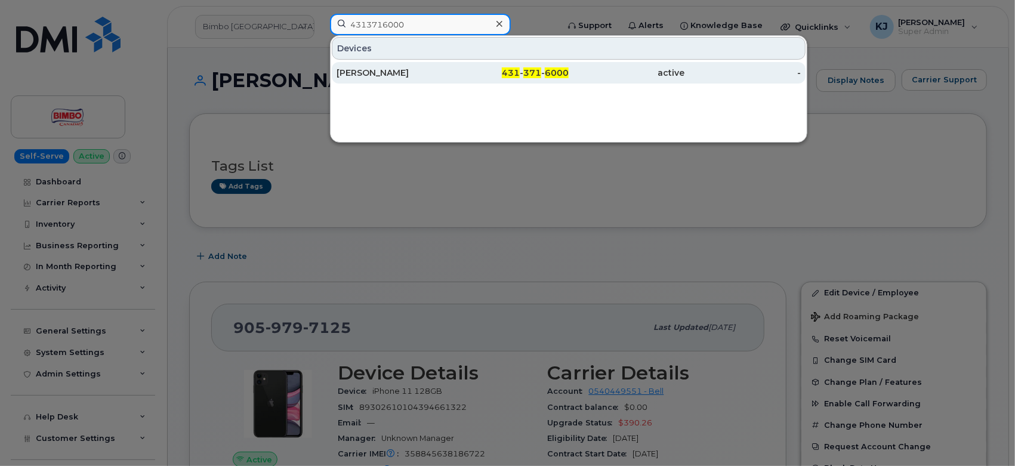
type input "4313716000"
click at [569, 79] on div "431 - 371 - 6000" at bounding box center [627, 72] width 116 height 21
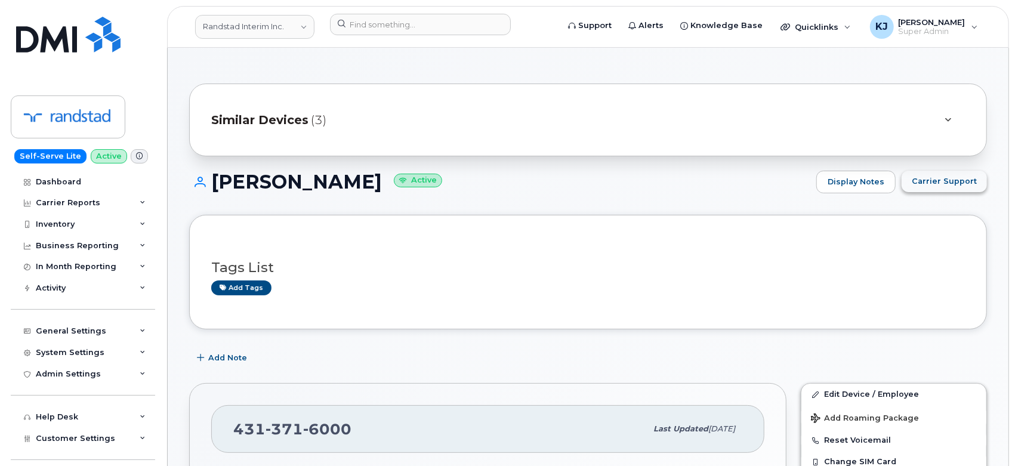
click at [964, 178] on span "Carrier Support" at bounding box center [944, 180] width 65 height 11
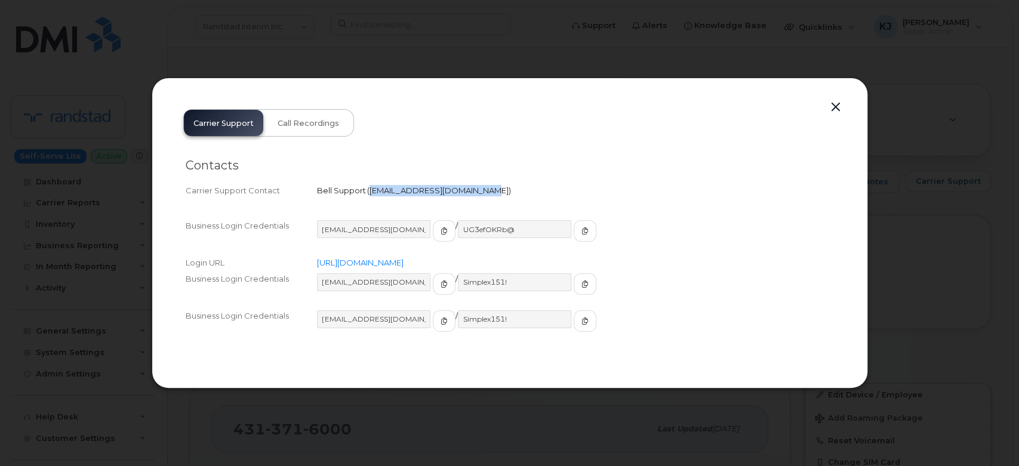
drag, startPoint x: 369, startPoint y: 190, endPoint x: 470, endPoint y: 185, distance: 101.0
click at [470, 186] on span "wirelessclientcare@bell.ca" at bounding box center [439, 191] width 144 height 10
copy span "wirelessclientcare@bell.ca"
click at [836, 107] on button "button" at bounding box center [836, 107] width 18 height 17
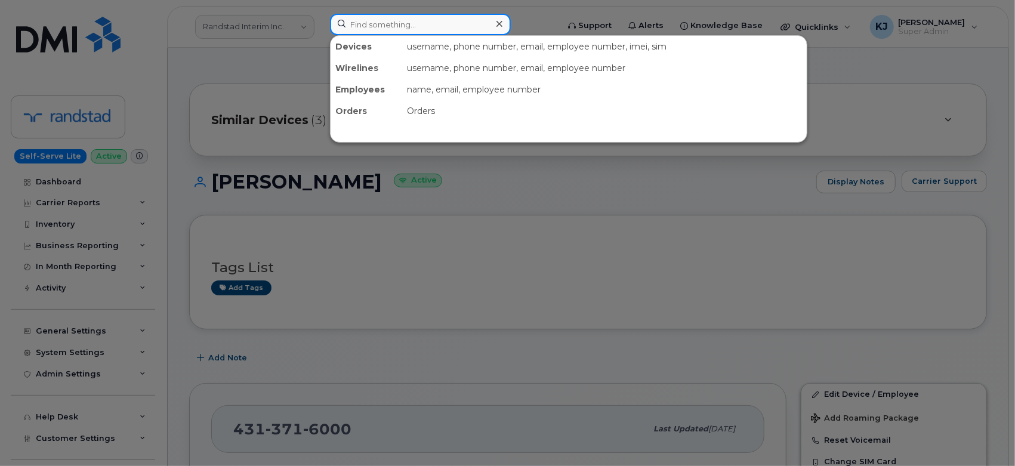
click at [425, 30] on input at bounding box center [420, 24] width 181 height 21
paste input "4385350389"
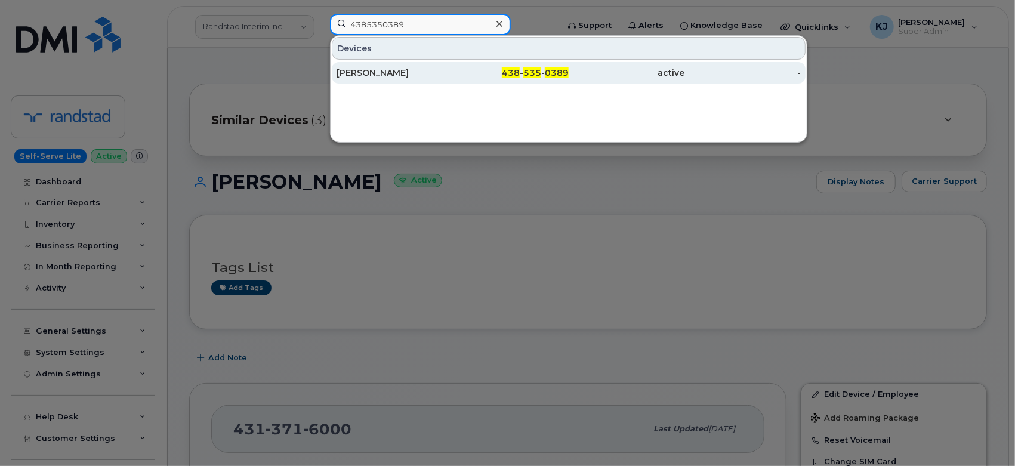
type input "4385350389"
click at [476, 81] on div "438 - 535 - 0389" at bounding box center [511, 72] width 116 height 21
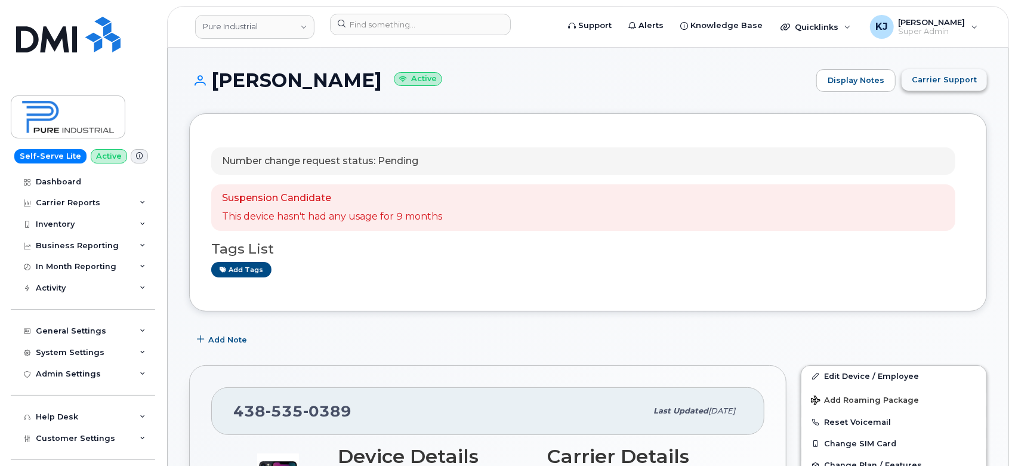
click at [930, 73] on button "Carrier Support" at bounding box center [944, 79] width 85 height 21
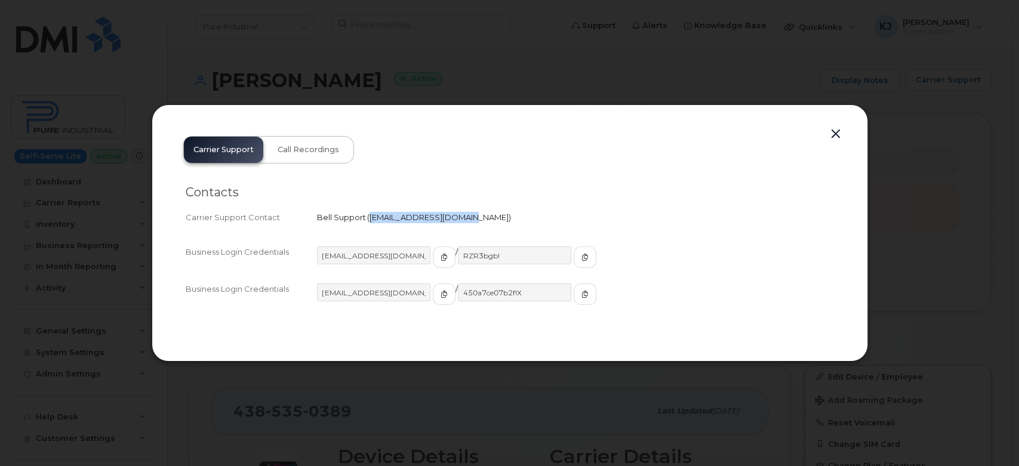
drag, startPoint x: 368, startPoint y: 216, endPoint x: 455, endPoint y: 221, distance: 87.9
click at [455, 221] on span "[EMAIL_ADDRESS][DOMAIN_NAME]" at bounding box center [438, 217] width 139 height 10
copy span "[EMAIL_ADDRESS][DOMAIN_NAME]"
drag, startPoint x: 800, startPoint y: 97, endPoint x: 821, endPoint y: 100, distance: 20.6
click at [800, 97] on div at bounding box center [509, 233] width 1019 height 466
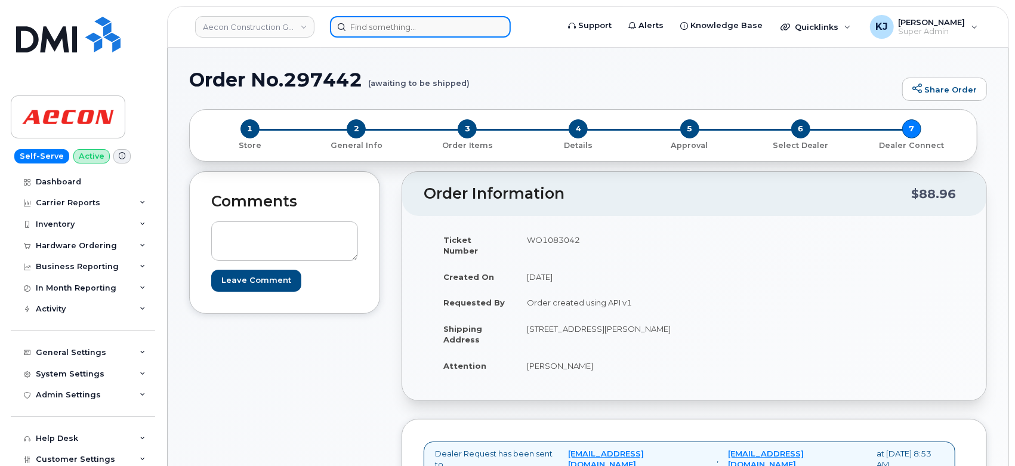
click at [385, 30] on input at bounding box center [420, 26] width 181 height 21
paste input "297797"
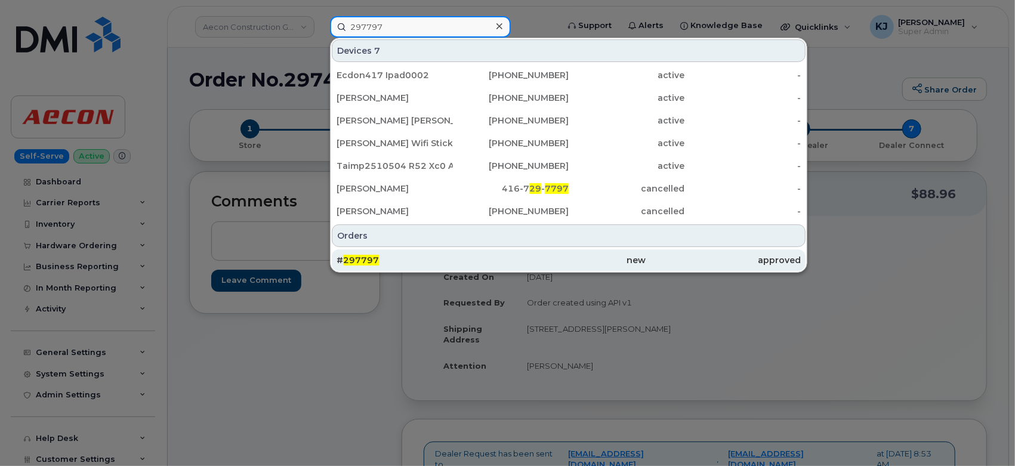
type input "297797"
click at [562, 261] on div "new" at bounding box center [568, 260] width 155 height 12
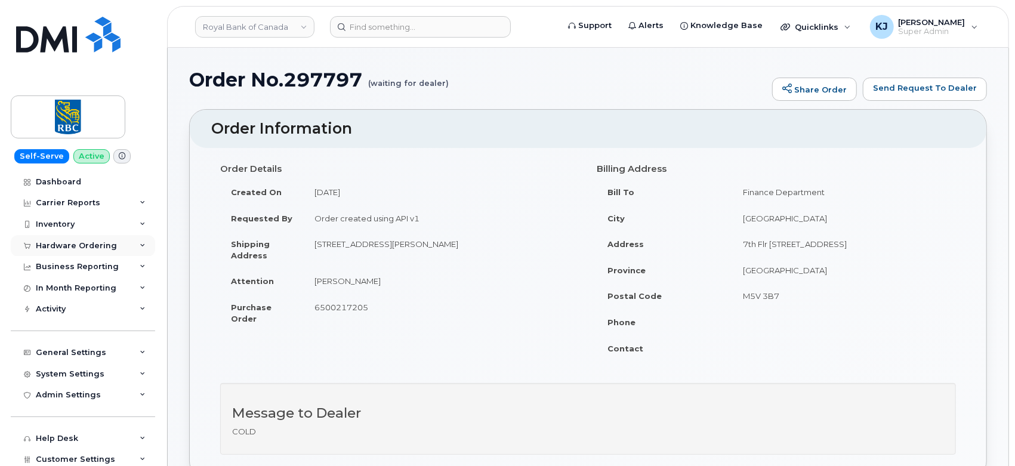
click at [90, 252] on div "Hardware Ordering" at bounding box center [83, 245] width 144 height 21
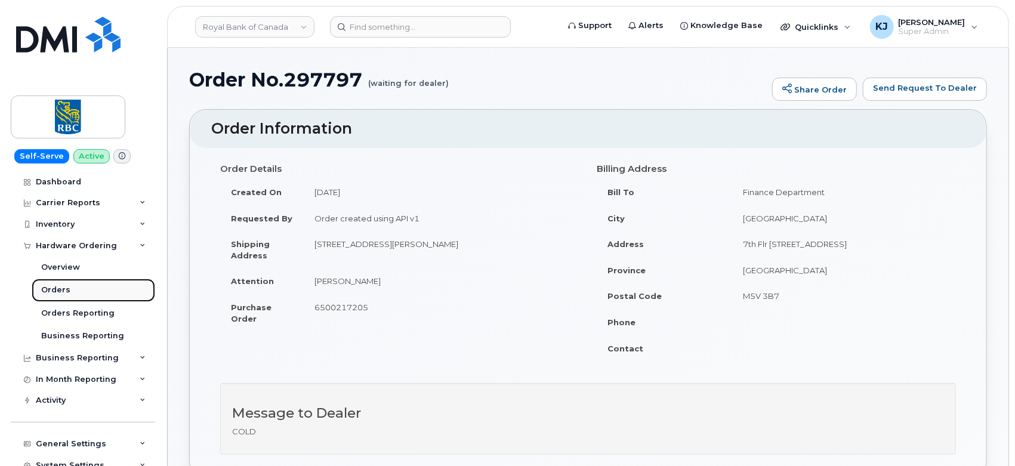
click at [57, 289] on div "Orders" at bounding box center [55, 290] width 29 height 11
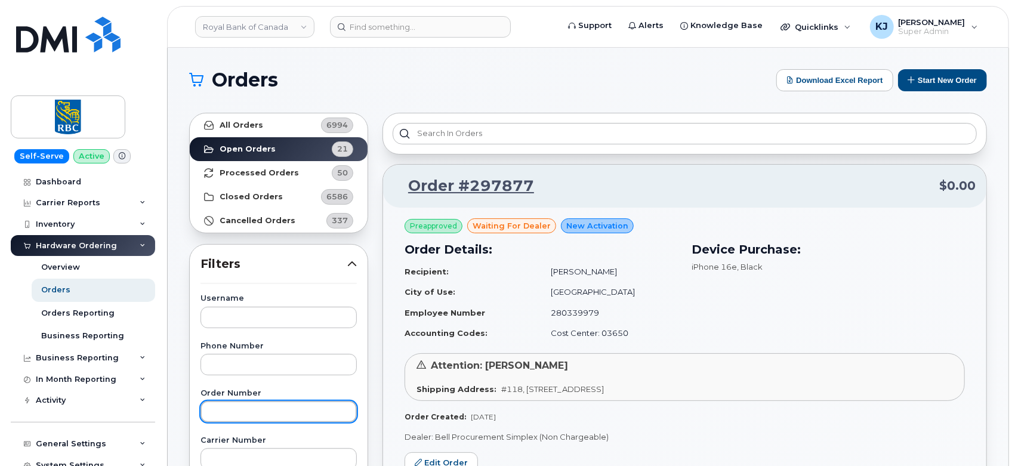
click at [242, 408] on input "text" at bounding box center [279, 411] width 156 height 21
paste input "297797"
click at [213, 406] on input "297797" at bounding box center [279, 411] width 156 height 21
type input "297797"
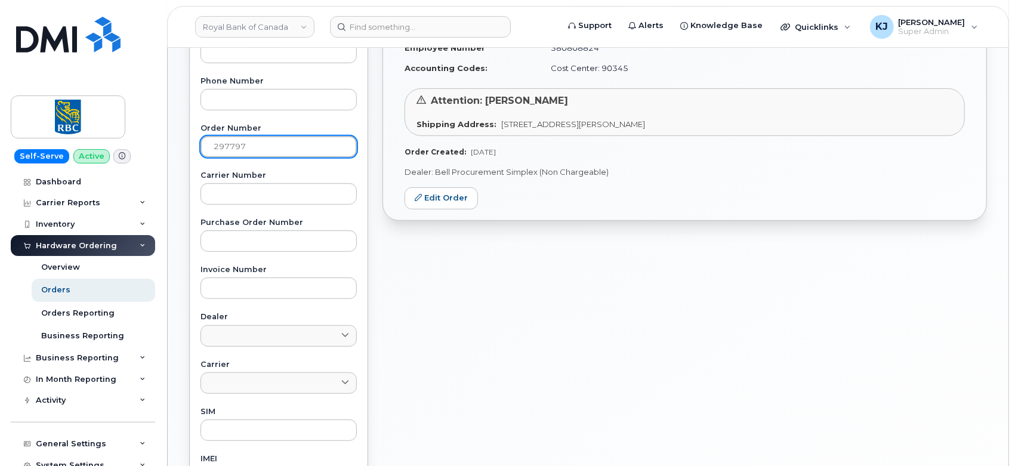
scroll to position [132, 0]
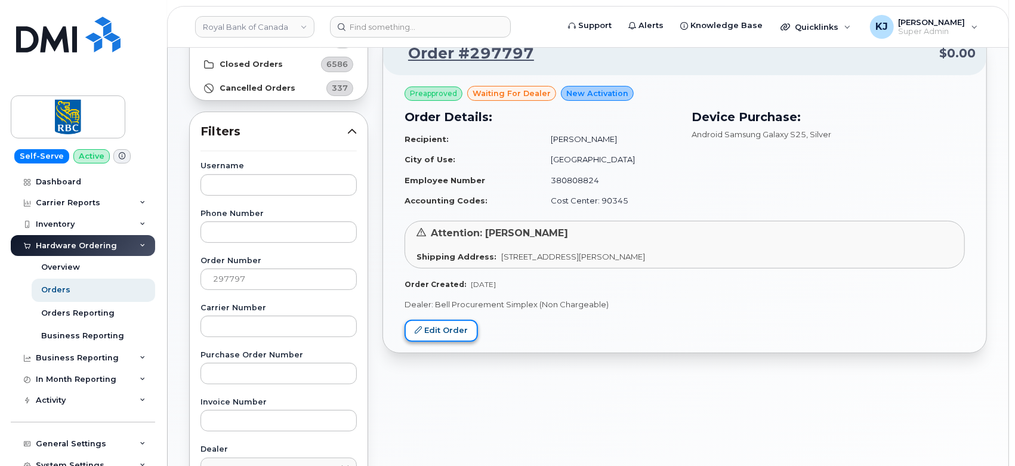
click at [437, 332] on link "Edit Order" at bounding box center [441, 331] width 73 height 22
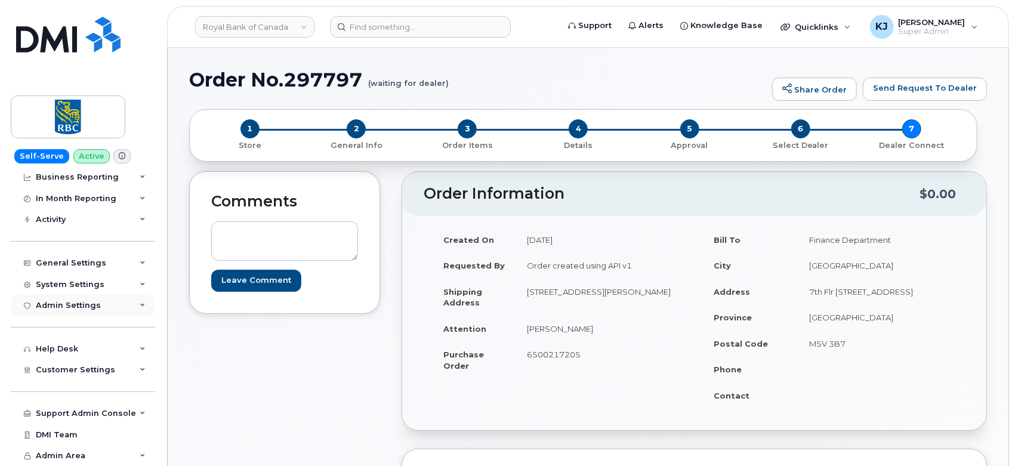
scroll to position [331, 0]
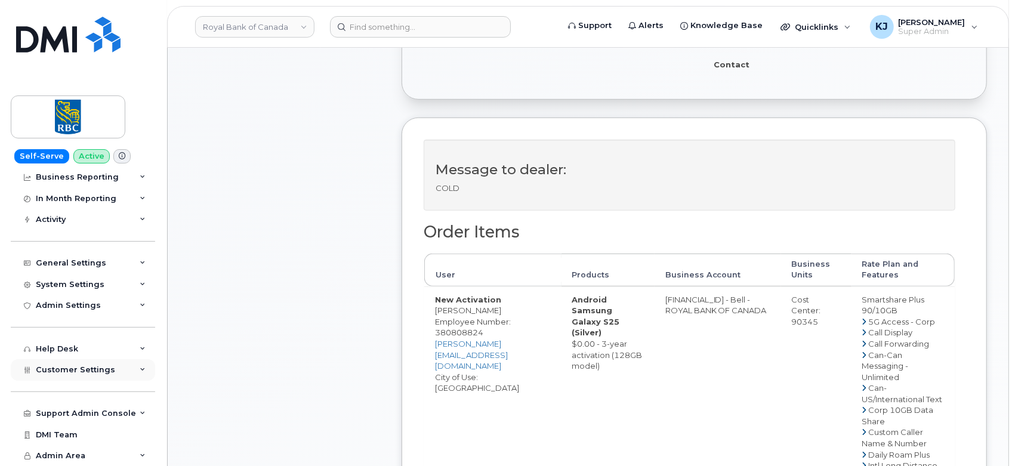
click at [88, 376] on div "Customer Settings" at bounding box center [83, 369] width 144 height 21
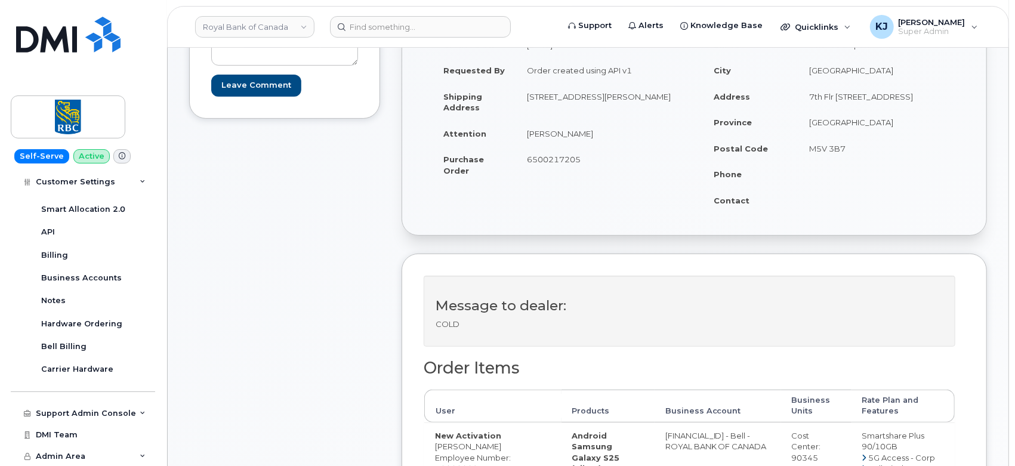
scroll to position [0, 0]
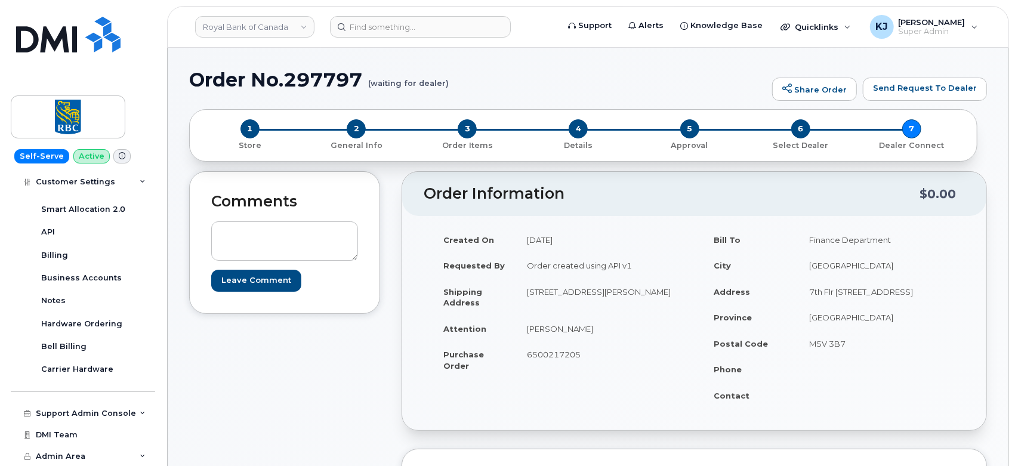
drag, startPoint x: 620, startPoint y: 301, endPoint x: 525, endPoint y: 293, distance: 94.6
click at [525, 293] on td "755 BOUL ST JEAN POINTE-CLAIRE, QC, CANADA, H9R 5M9" at bounding box center [600, 297] width 169 height 37
copy td "755 BOUL ST JEAN POINTE-CLAIRE, QC, CANADA, H9R 5M9"
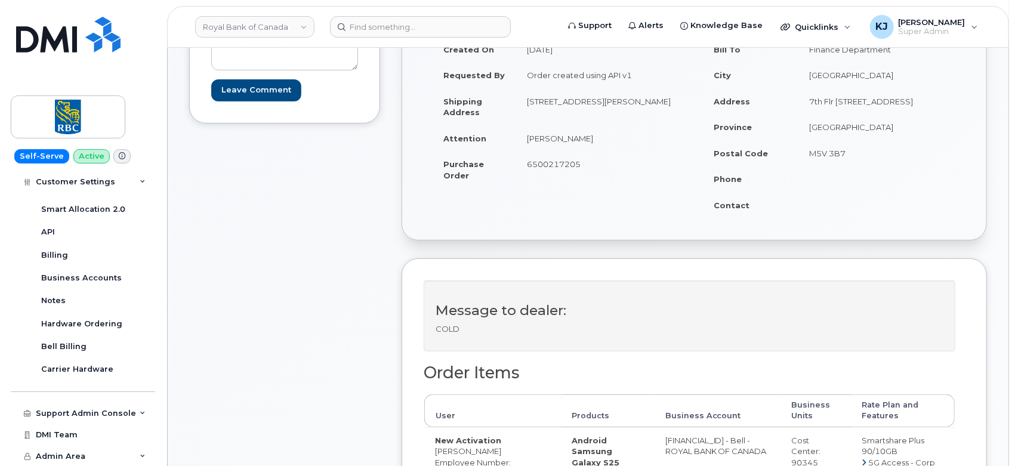
scroll to position [265, 0]
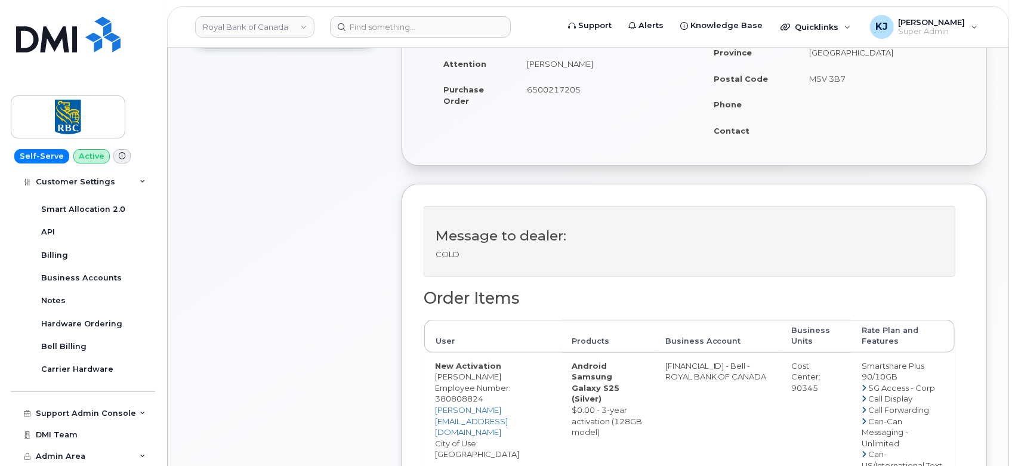
click at [810, 389] on div "Cost Center: 90345" at bounding box center [816, 376] width 49 height 33
copy div "90345"
click at [464, 396] on span "Employee Number: 380808824" at bounding box center [473, 393] width 76 height 21
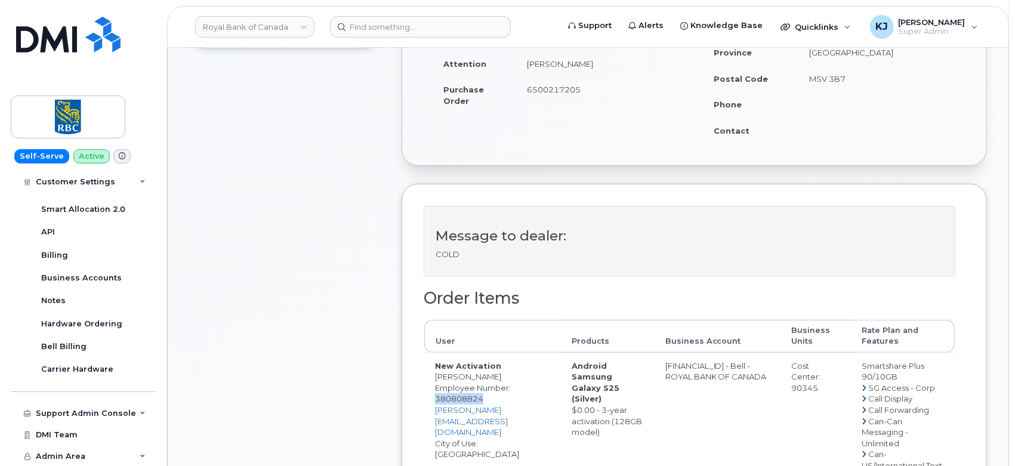
copy span "380808824"
drag, startPoint x: 862, startPoint y: 363, endPoint x: 907, endPoint y: 374, distance: 46.0
copy td "Smartshare Plus 90/10GB"
drag, startPoint x: 513, startPoint y: 376, endPoint x: 438, endPoint y: 374, distance: 74.6
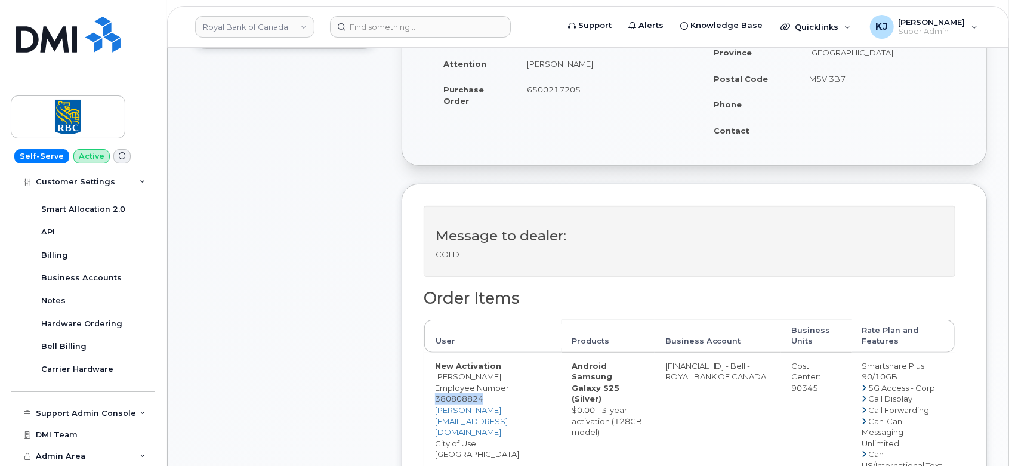
copy td "Mikaël Chateauneuf"
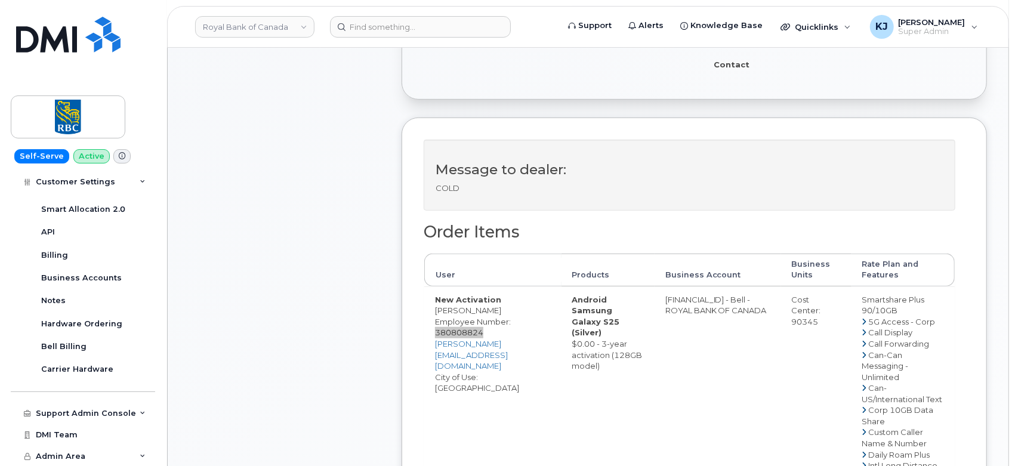
scroll to position [0, 0]
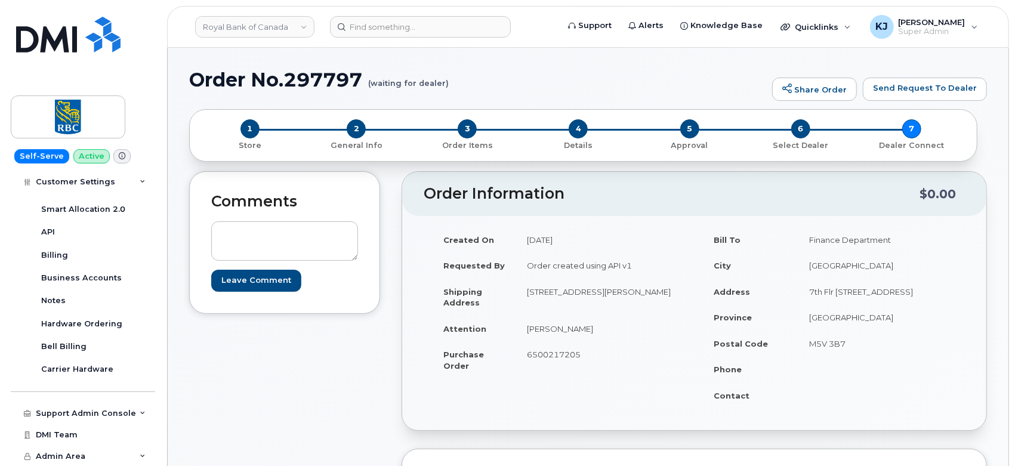
click at [560, 356] on span "6500217205" at bounding box center [554, 355] width 54 height 10
copy span "6500217205"
click at [389, 30] on input at bounding box center [420, 26] width 181 height 21
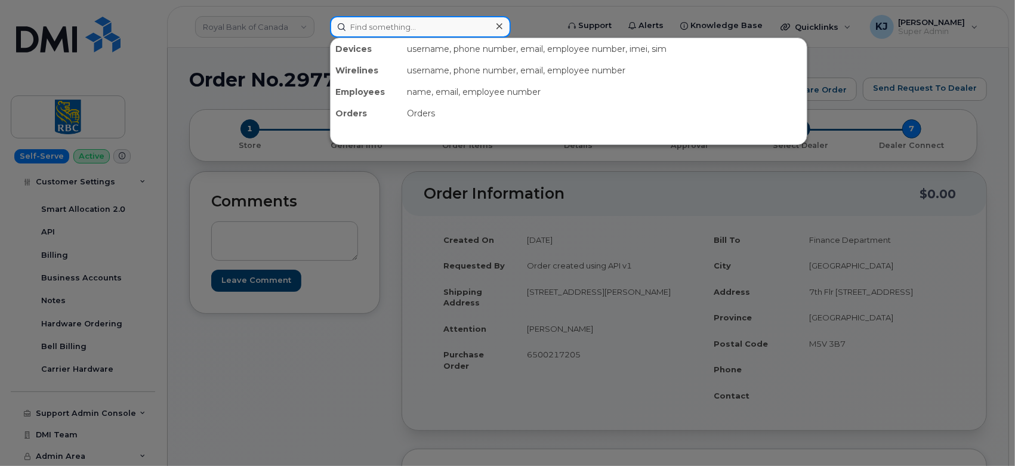
paste input "416-709-1024"
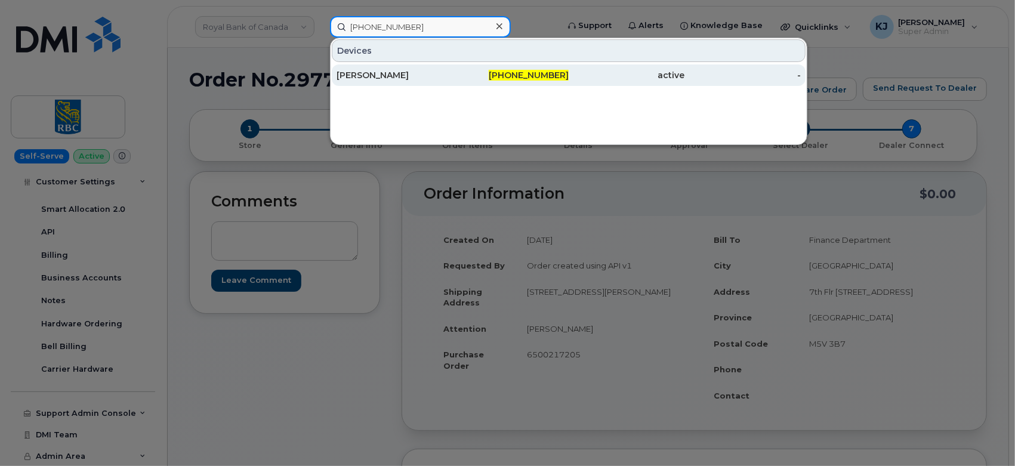
type input "416-709-1024"
click at [427, 73] on div "[PERSON_NAME]" at bounding box center [395, 75] width 116 height 12
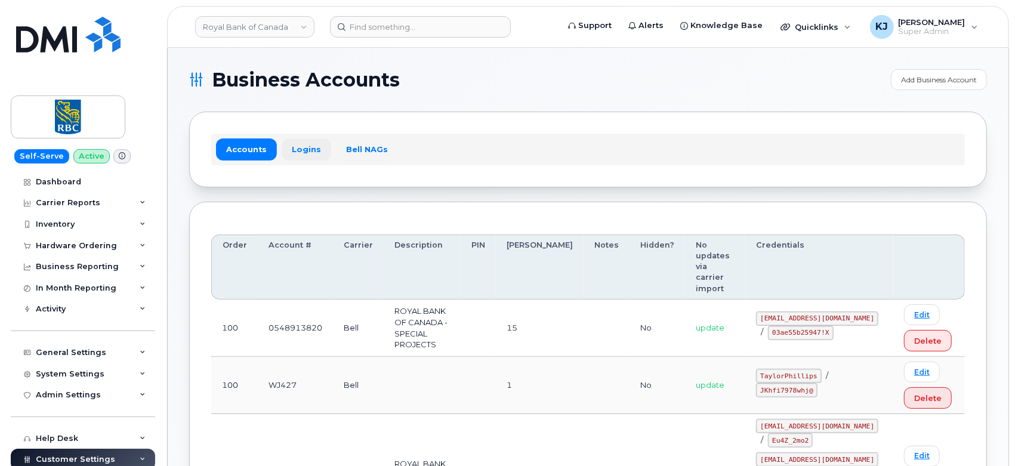
click at [294, 146] on link "Logins" at bounding box center [307, 148] width 50 height 21
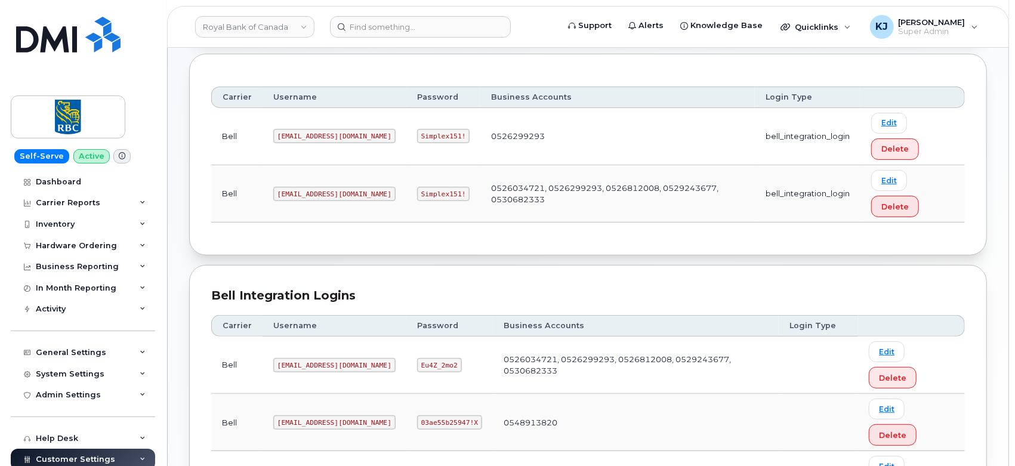
scroll to position [162, 0]
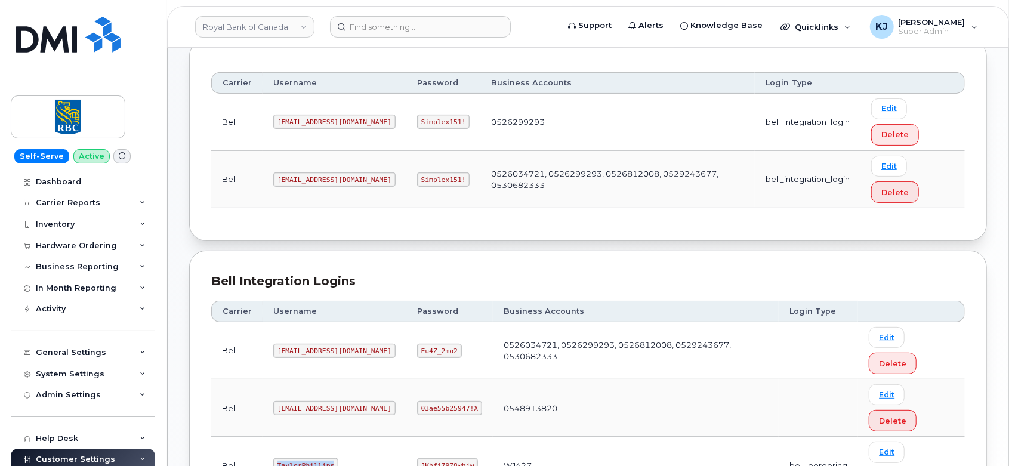
drag, startPoint x: 328, startPoint y: 348, endPoint x: 252, endPoint y: 347, distance: 75.8
click at [252, 437] on tr "Bell TaylorPhillips JKhfi7978whj@ WJ427 bell_eordering Edit Delete" at bounding box center [588, 465] width 754 height 57
copy tr "TaylorPhillips"
drag, startPoint x: 392, startPoint y: 347, endPoint x: 439, endPoint y: 349, distance: 47.2
click at [439, 458] on code "JKhfi7978whj@" at bounding box center [447, 465] width 61 height 14
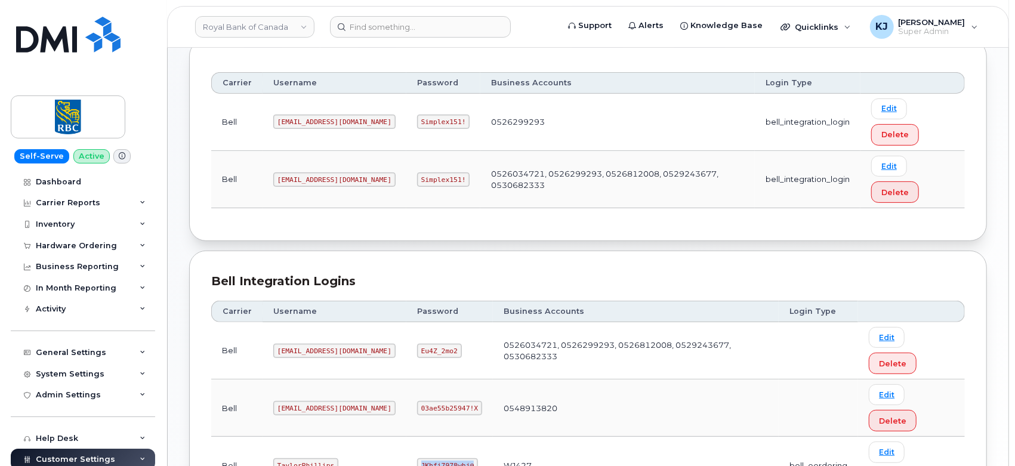
copy code "JKhfi7978whj@"
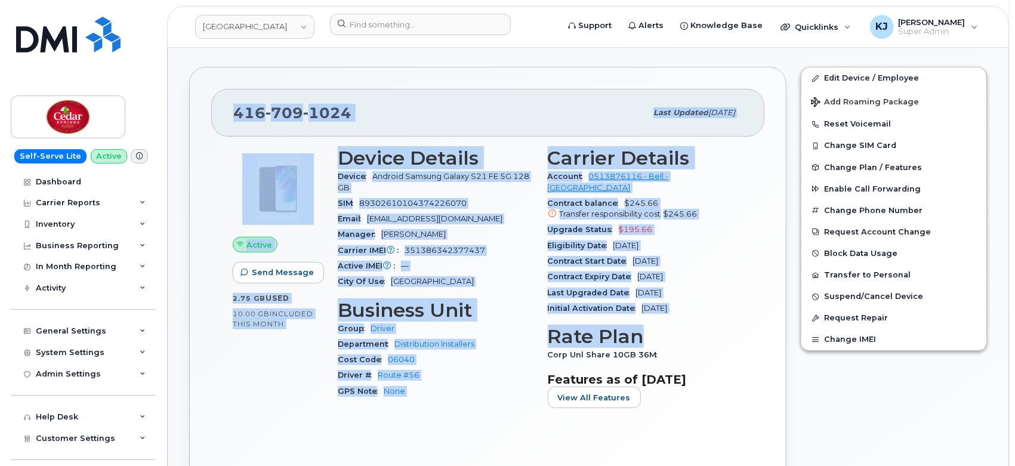
scroll to position [265, 0]
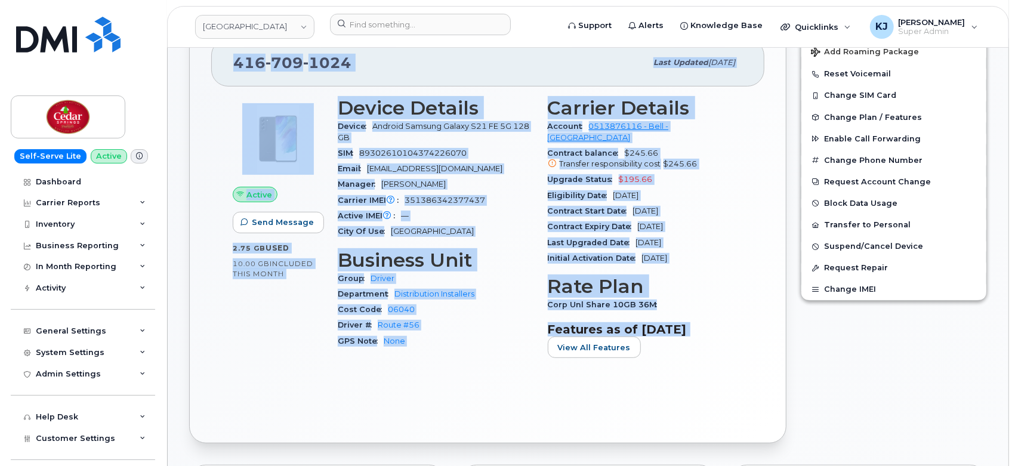
drag, startPoint x: 209, startPoint y: 77, endPoint x: 720, endPoint y: 347, distance: 577.5
copy div "Loremi Dolorsi Ametco Adipisc Elits Doeiusm Tempori Utla Etdo Mag aliq Eni Admi…"
